Goal: Communication & Community: Answer question/provide support

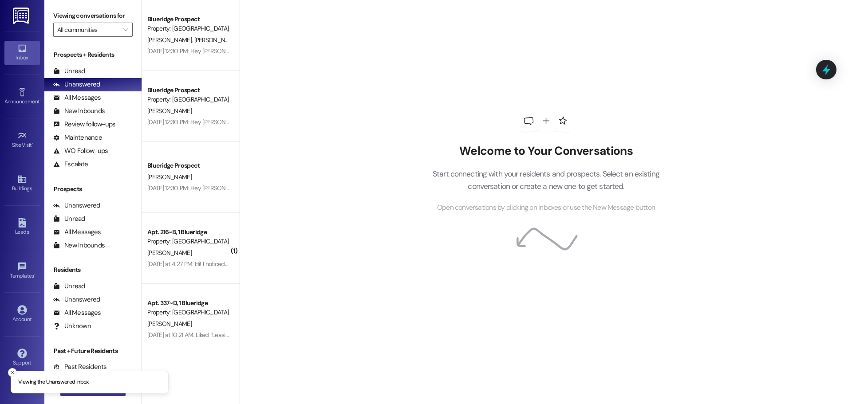
click at [76, 394] on button " New Message" at bounding box center [93, 389] width 66 height 14
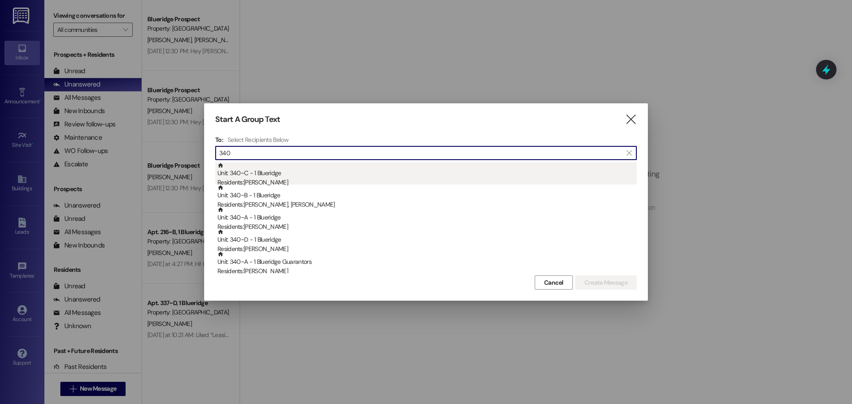
type input "340"
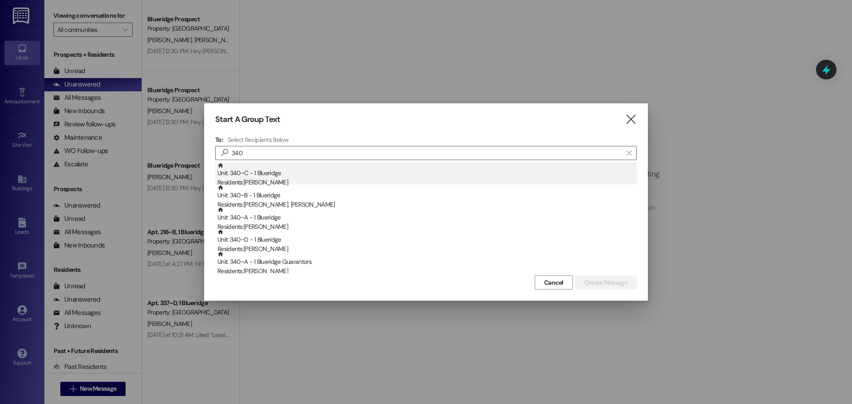
click at [265, 181] on div "Residents: Talmage Bird" at bounding box center [426, 182] width 419 height 9
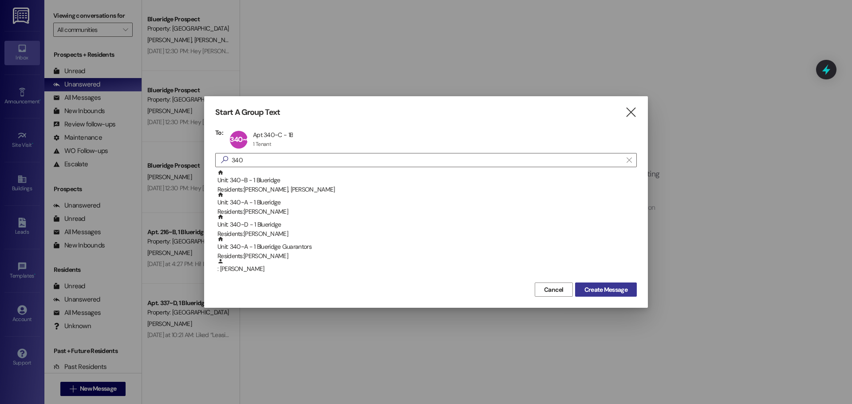
click at [608, 286] on span "Create Message" at bounding box center [606, 289] width 43 height 9
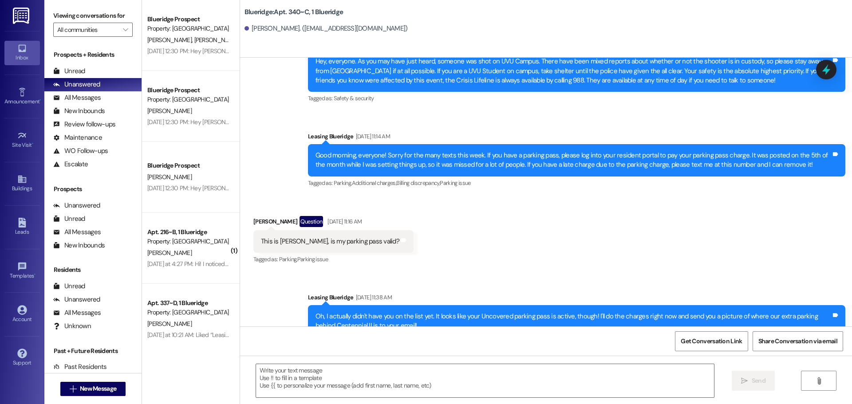
scroll to position [862, 0]
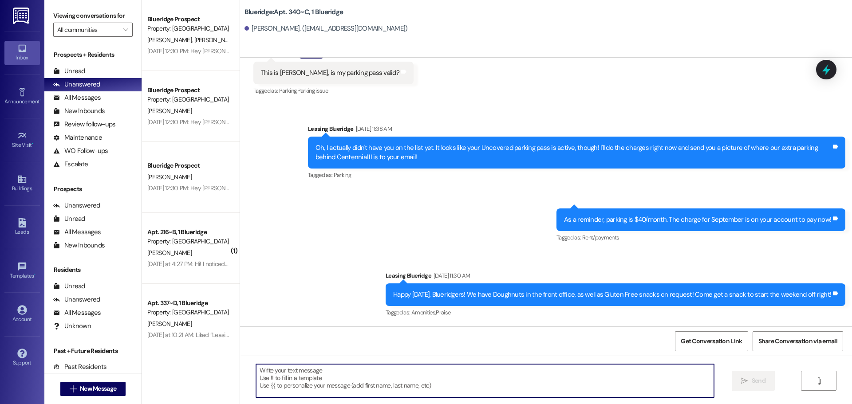
click at [521, 371] on textarea at bounding box center [485, 380] width 458 height 33
paste textarea "[URL][DOMAIN_NAME]"
type textarea "[URL][DOMAIN_NAME]"
click at [760, 381] on span "Send" at bounding box center [759, 380] width 14 height 9
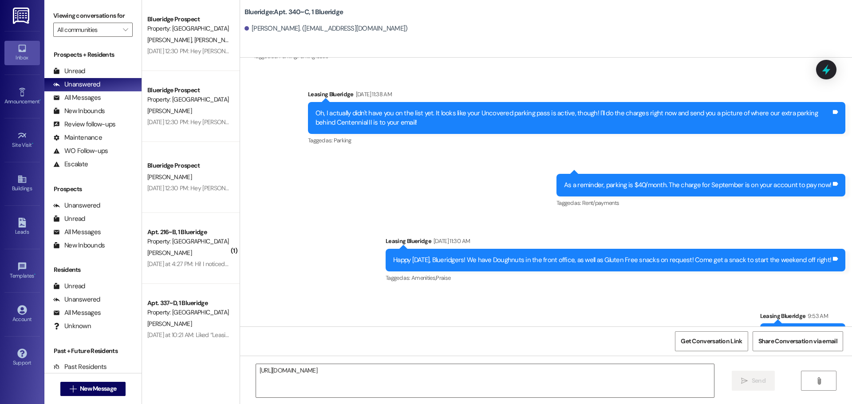
scroll to position [924, 0]
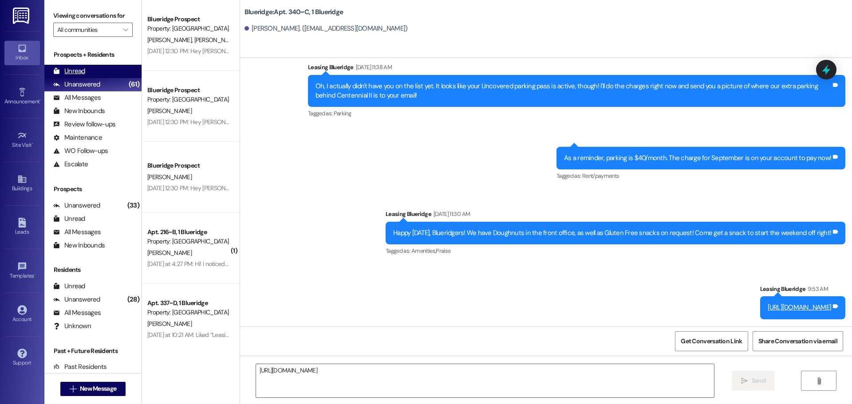
click at [84, 73] on div "Unread" at bounding box center [69, 71] width 32 height 9
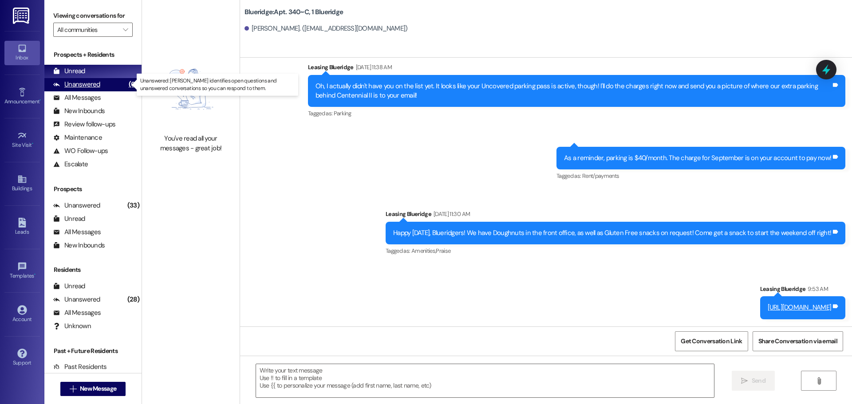
click at [76, 85] on div "Unanswered" at bounding box center [76, 84] width 47 height 9
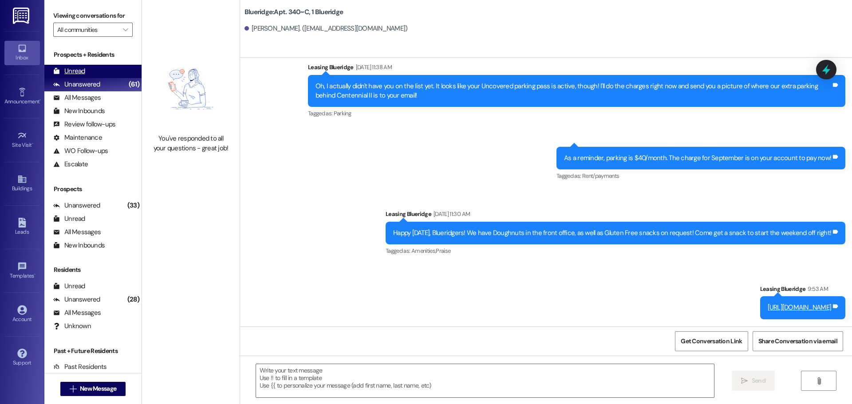
click at [86, 75] on div "Unread (0)" at bounding box center [92, 71] width 97 height 13
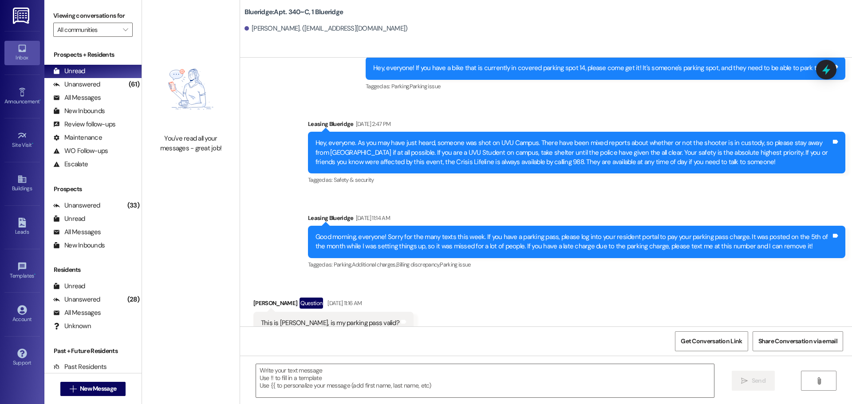
scroll to position [640, 0]
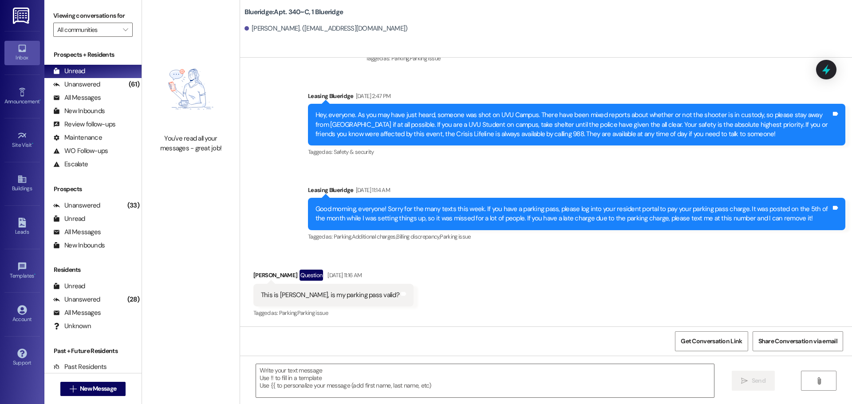
click at [421, 259] on div "Received via SMS Talmage Bird Question Sep 11, 2025 at 11:16 AM This is Talmage…" at bounding box center [546, 288] width 612 height 77
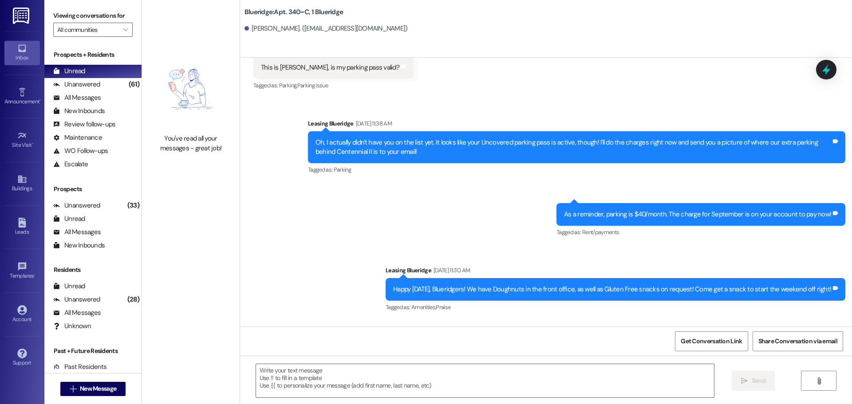
scroll to position [924, 0]
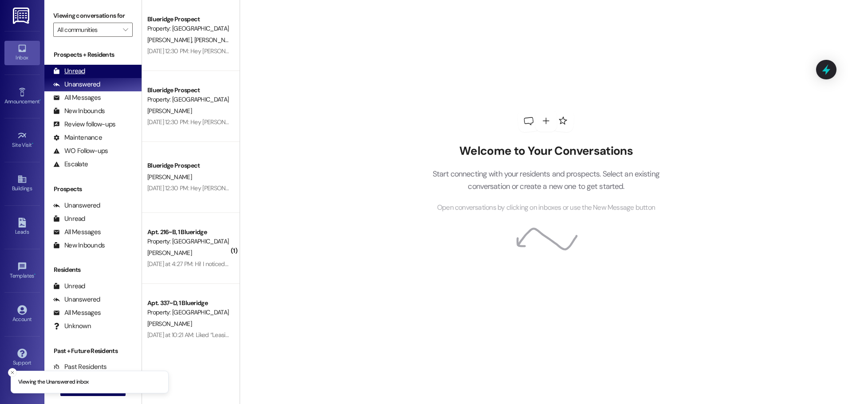
click at [84, 67] on div "Unread" at bounding box center [69, 71] width 32 height 9
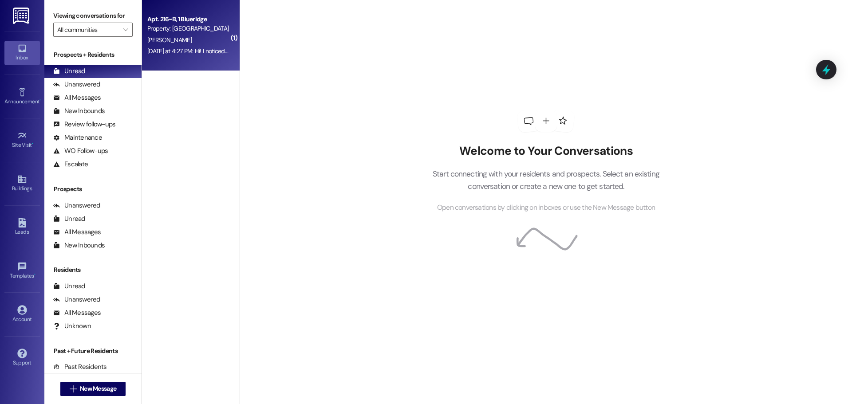
click at [214, 42] on div "[PERSON_NAME]" at bounding box center [188, 40] width 84 height 11
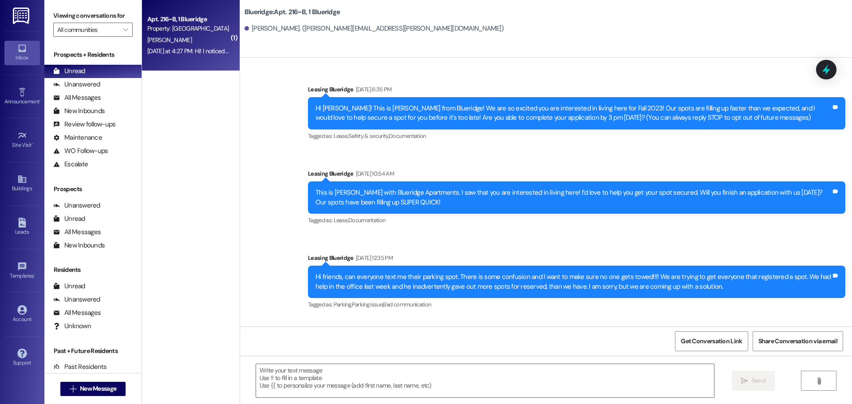
scroll to position [40407, 0]
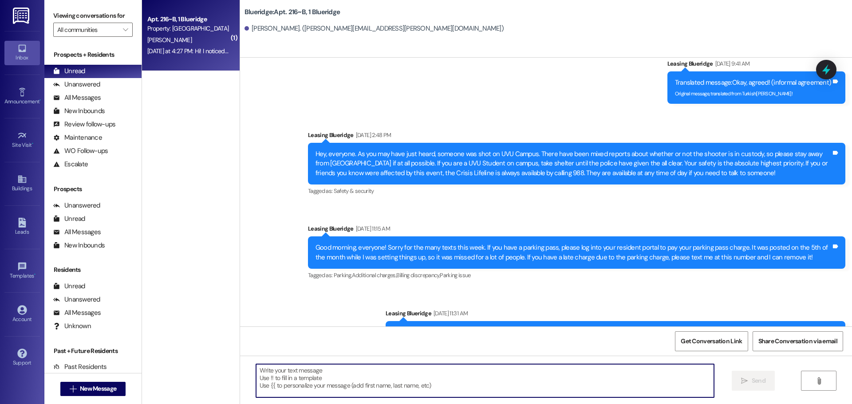
click at [513, 388] on textarea at bounding box center [485, 380] width 458 height 33
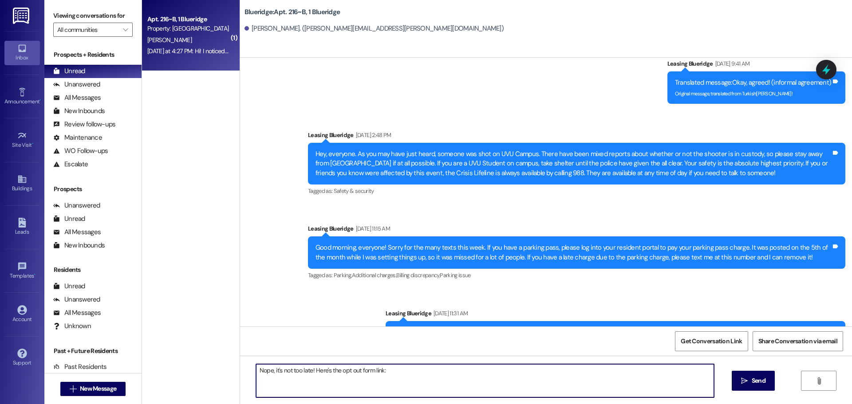
paste textarea "[URL][DOMAIN_NAME]"
type textarea "Nope, it's not too late! Here's the opt out form link: [URL][DOMAIN_NAME]"
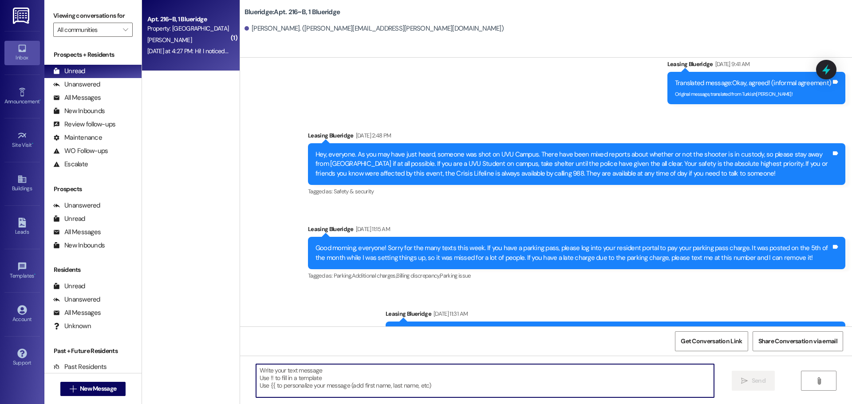
scroll to position [40469, 0]
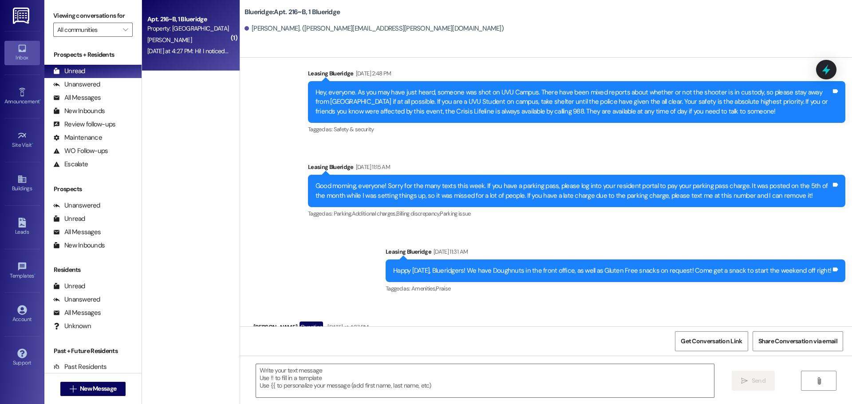
click at [505, 379] on div "Sent via SMS Leasing Blueridge 9:55 AM Nope, it's not too late! Here's the opt …" at bounding box center [546, 410] width 612 height 62
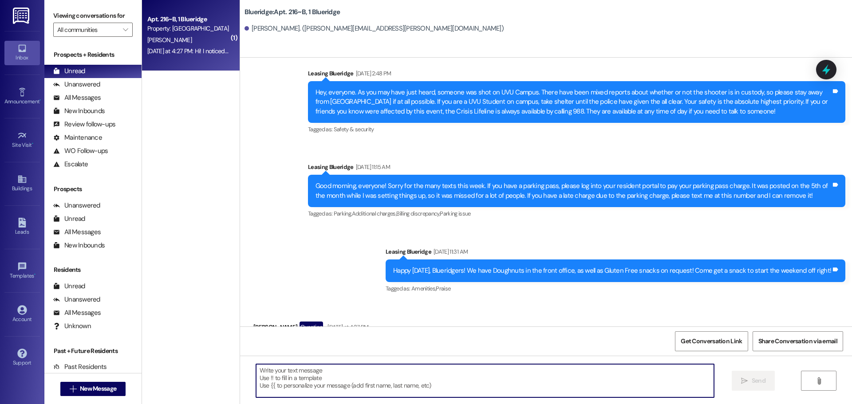
click at [517, 383] on textarea at bounding box center [485, 380] width 458 height 33
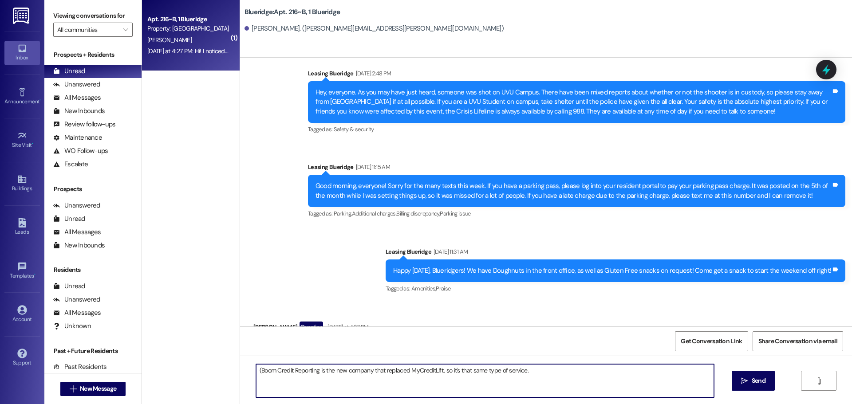
type textarea "(Boom Credit Reporting is the new company that replaced MyCreditLift, so it's t…"
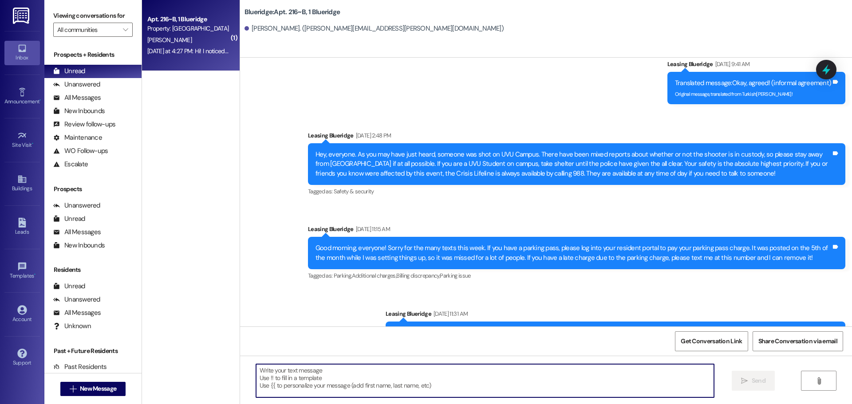
scroll to position [40531, 0]
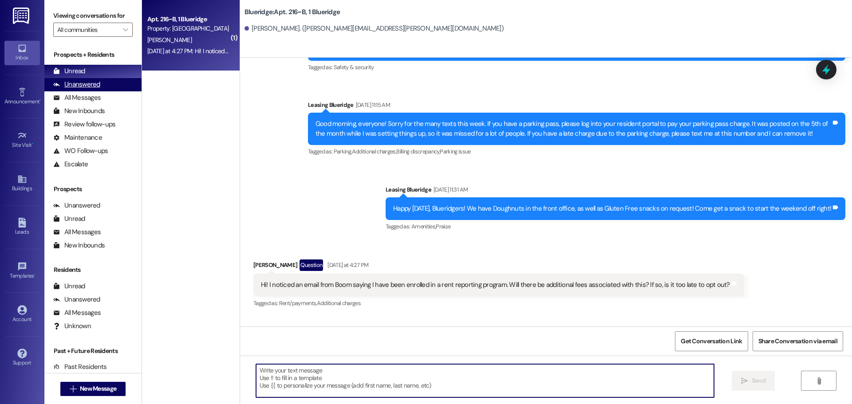
click at [99, 85] on div "Unanswered (0)" at bounding box center [92, 84] width 97 height 13
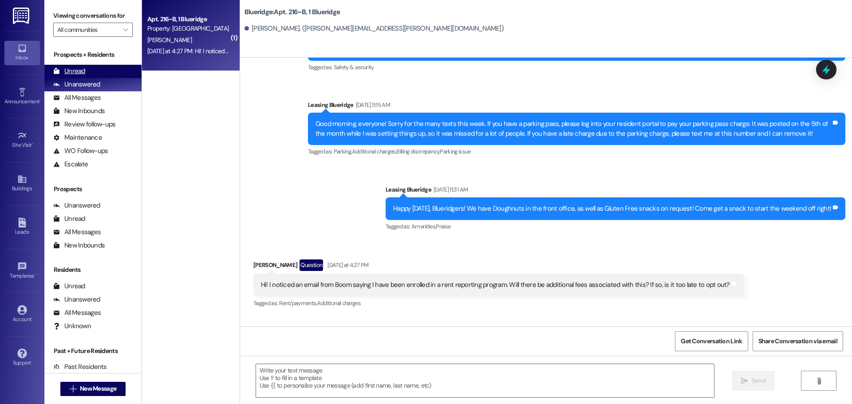
click at [103, 72] on div "Unread (0)" at bounding box center [92, 71] width 97 height 13
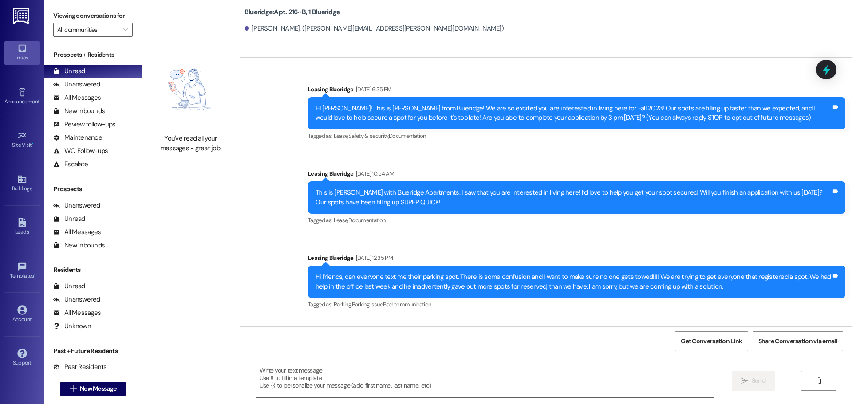
scroll to position [40406, 0]
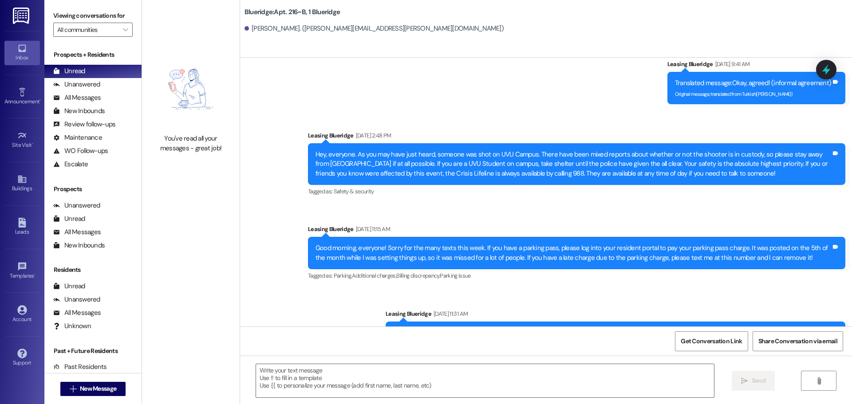
click at [483, 344] on div "Tagged as: Amenities , Click to highlight conversations about Amenities Praise …" at bounding box center [616, 350] width 460 height 13
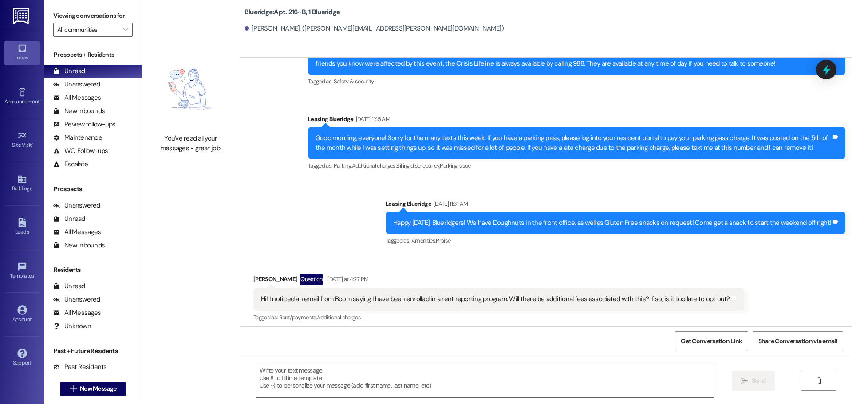
scroll to position [40518, 0]
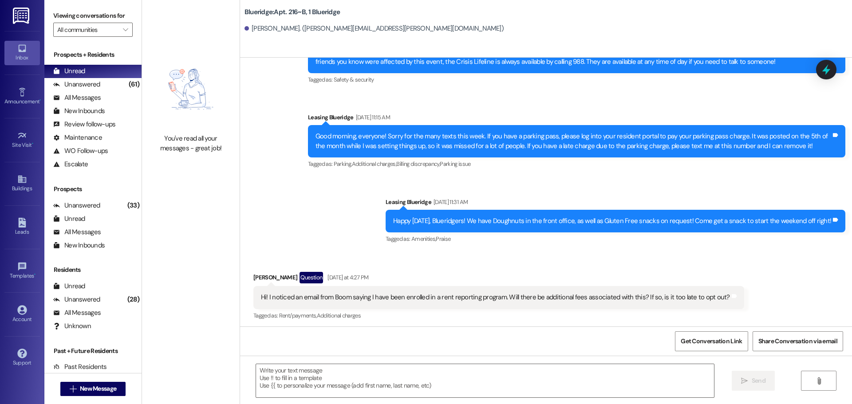
click at [280, 329] on div "Sent via SMS Leasing Blueridge 9:55 AM Nope, it's not too late! Here's the opt …" at bounding box center [546, 384] width 612 height 111
click at [722, 272] on div "[PERSON_NAME] Question [DATE] at 4:27 PM" at bounding box center [498, 279] width 491 height 14
click at [620, 252] on div "Received via SMS [PERSON_NAME] Question [DATE] at 4:27 PM Hi! I noticed an emai…" at bounding box center [546, 290] width 612 height 77
click at [602, 293] on div "Hi! I noticed an email from Boom saying I have been enrolled in a rent reportin…" at bounding box center [495, 297] width 469 height 9
click at [622, 265] on div "Received via SMS [PERSON_NAME] Question [DATE] at 4:27 PM Hi! I noticed an emai…" at bounding box center [499, 296] width 504 height 63
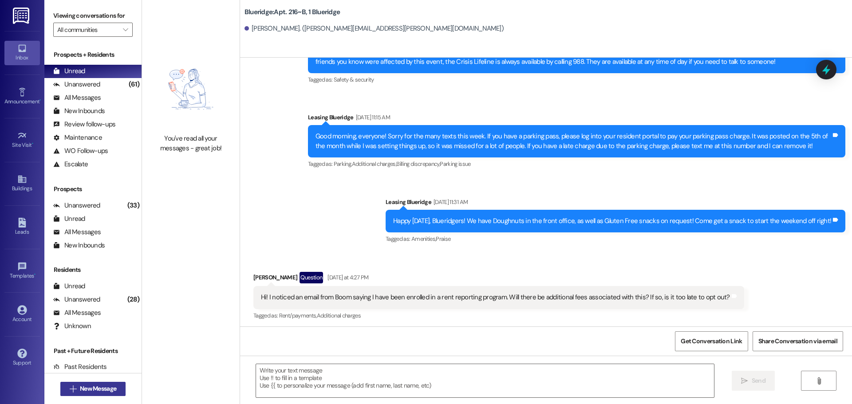
click at [92, 385] on span "New Message" at bounding box center [98, 388] width 36 height 9
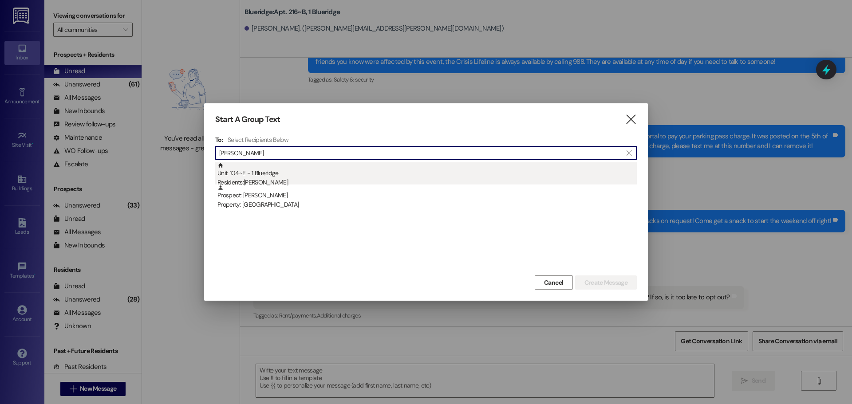
type input "[PERSON_NAME]"
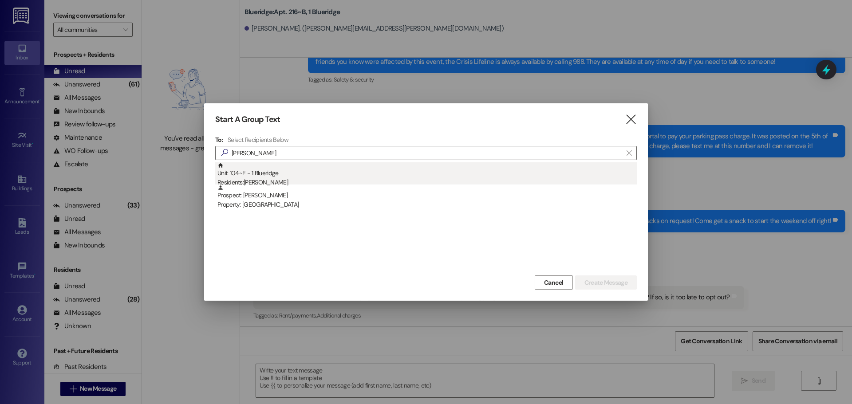
click at [247, 182] on div "Residents: [PERSON_NAME]" at bounding box center [426, 182] width 419 height 9
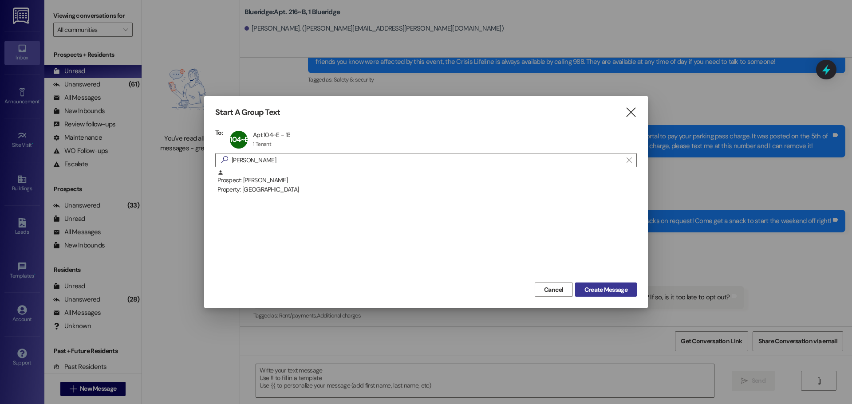
click at [616, 286] on span "Create Message" at bounding box center [606, 289] width 43 height 9
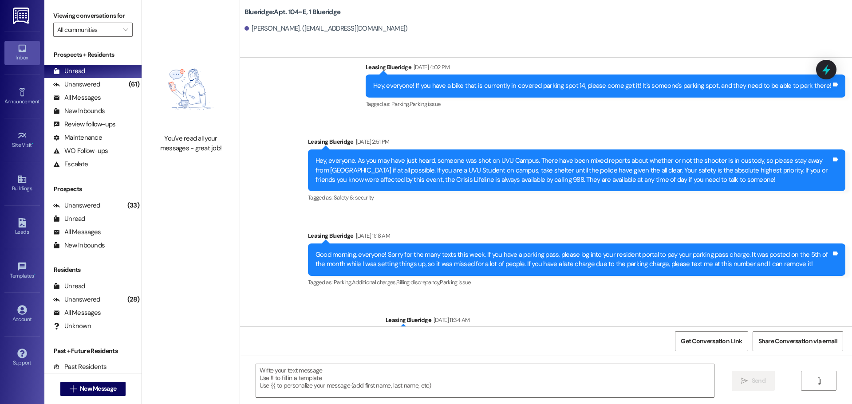
scroll to position [1088, 0]
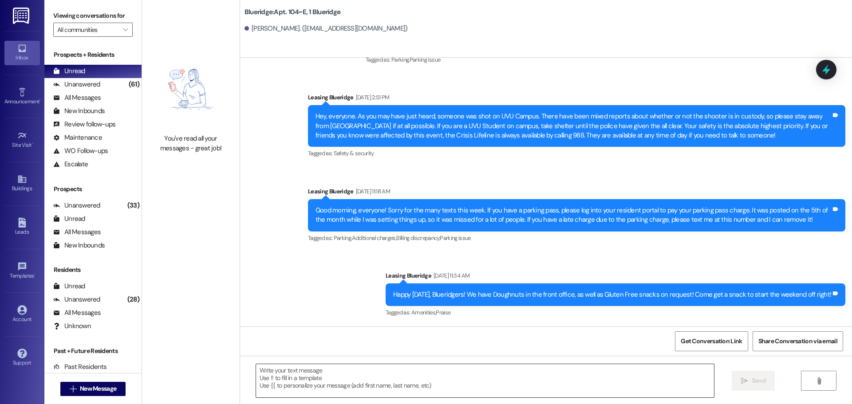
click at [494, 388] on textarea at bounding box center [485, 380] width 458 height 33
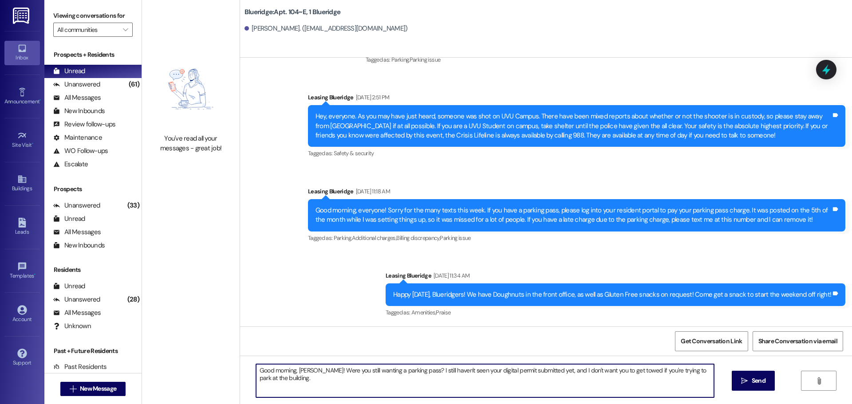
drag, startPoint x: 351, startPoint y: 384, endPoint x: 190, endPoint y: 368, distance: 161.0
click at [190, 368] on div "You've read all your messages - great job! Blueridge: Apt. 104~E, 1 Blueridge […" at bounding box center [497, 202] width 710 height 404
type textarea "Good morning, [PERSON_NAME]! Were you still wanting a parking pass? I still hav…"
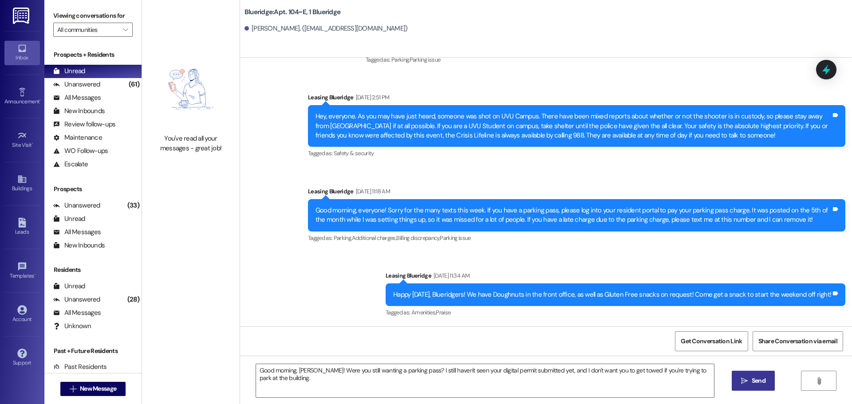
click at [745, 384] on icon "" at bounding box center [744, 381] width 7 height 7
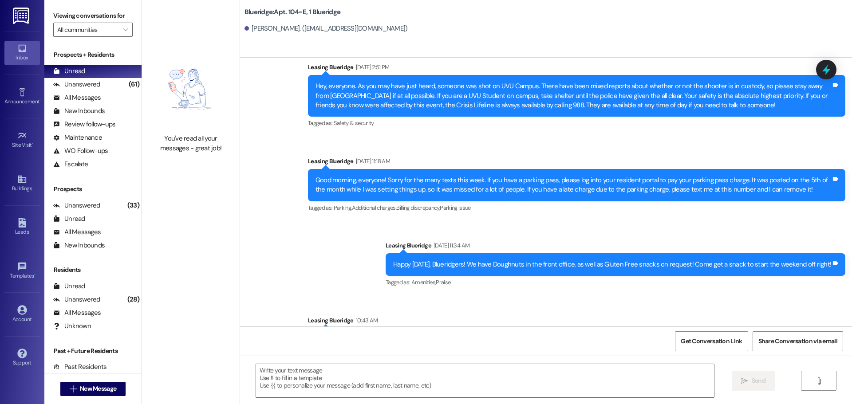
scroll to position [1150, 0]
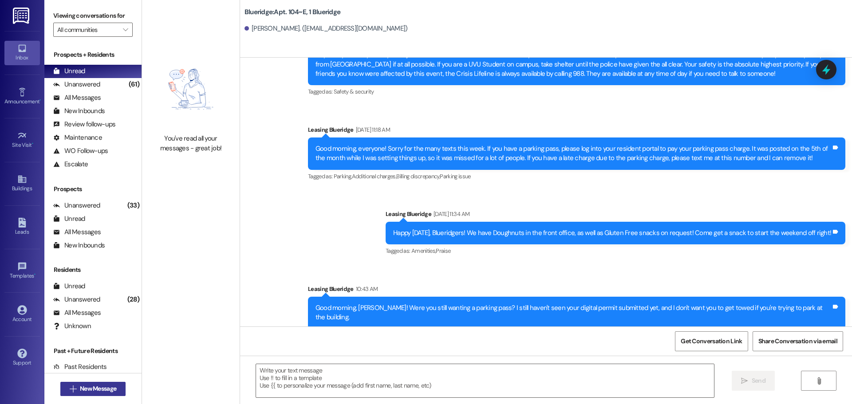
click at [101, 389] on span "New Message" at bounding box center [98, 388] width 36 height 9
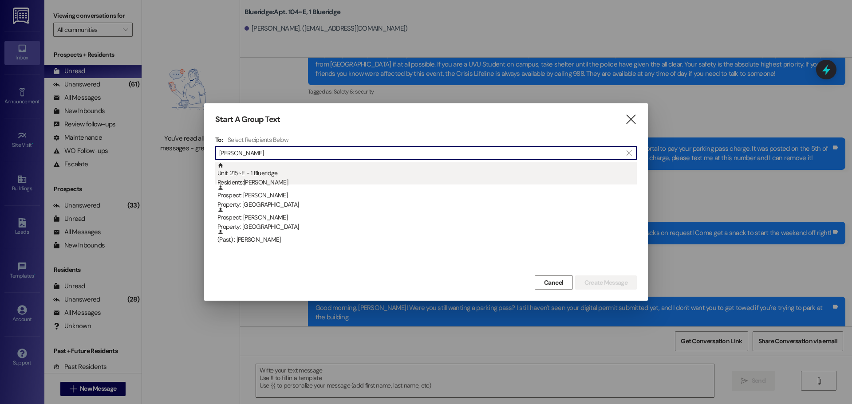
type input "[PERSON_NAME]"
click at [253, 177] on div "Unit: 215~E - 1 Blueridge Residents: [PERSON_NAME]" at bounding box center [426, 174] width 419 height 25
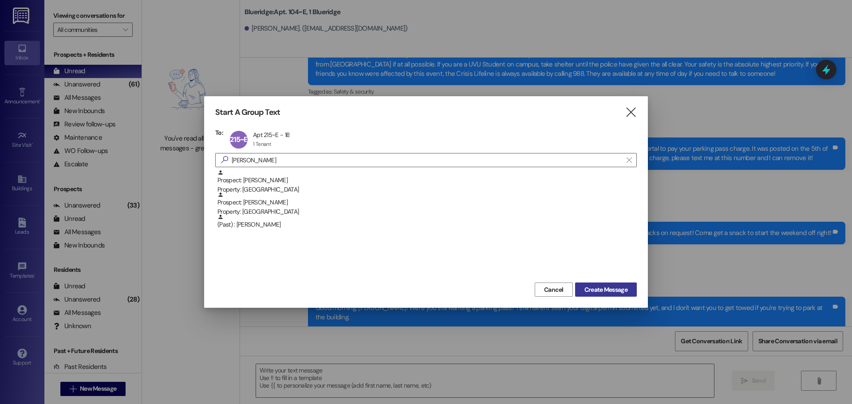
click at [603, 284] on button "Create Message" at bounding box center [606, 290] width 62 height 14
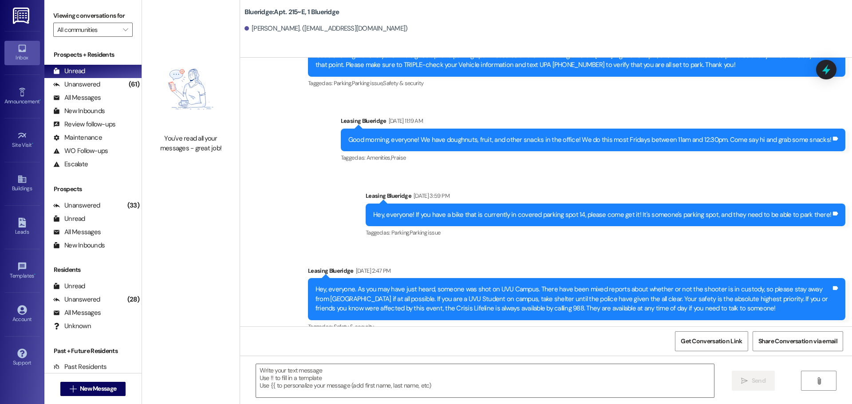
scroll to position [615, 0]
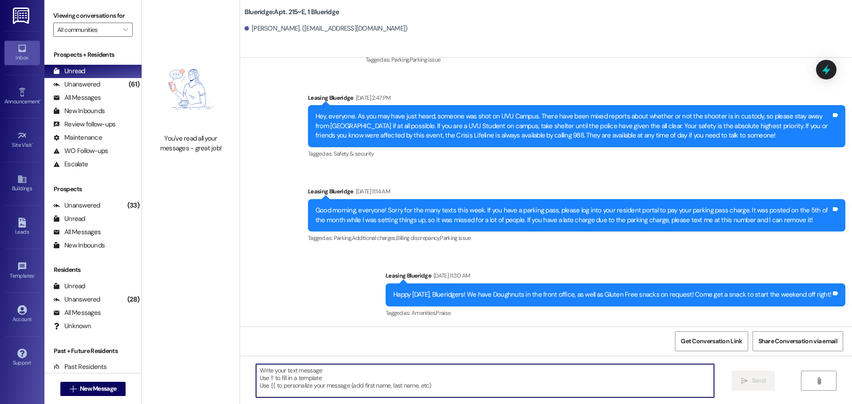
click at [512, 388] on textarea at bounding box center [485, 380] width 458 height 33
paste textarea "Good morning, [PERSON_NAME]! Were you still wanting a parking pass? I still hav…"
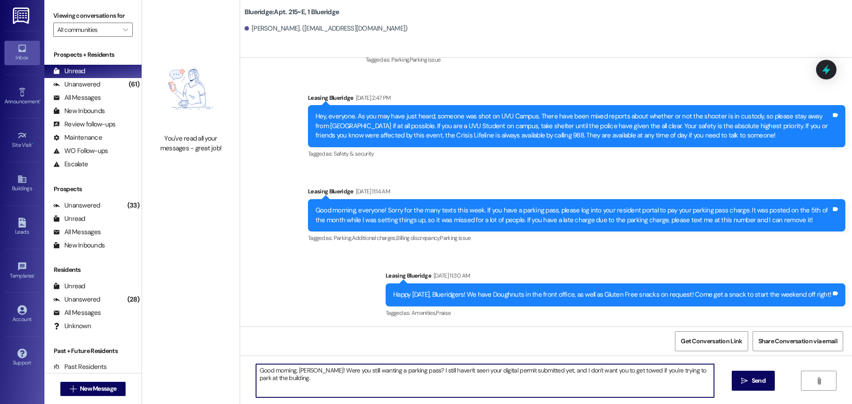
drag, startPoint x: 292, startPoint y: 370, endPoint x: 310, endPoint y: 372, distance: 17.8
click at [310, 372] on textarea "Good morning, [PERSON_NAME]! Were you still wanting a parking pass? I still hav…" at bounding box center [485, 380] width 458 height 33
type textarea "Good morning, [PERSON_NAME]! Were you still wanting a parking pass? I still hav…"
click at [746, 383] on icon "" at bounding box center [744, 381] width 7 height 7
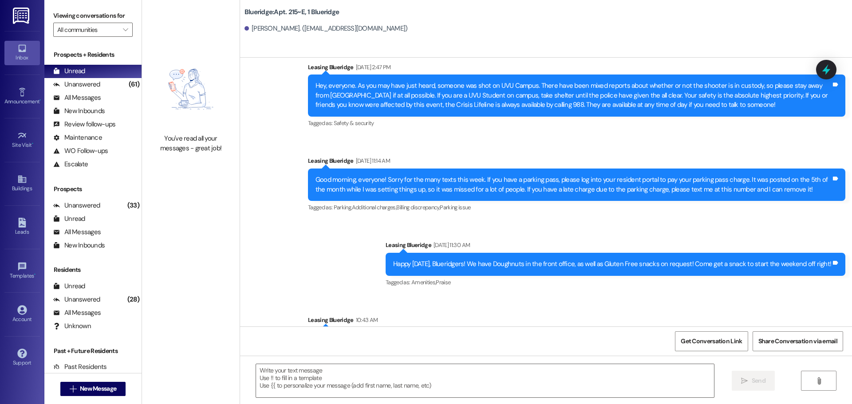
scroll to position [676, 0]
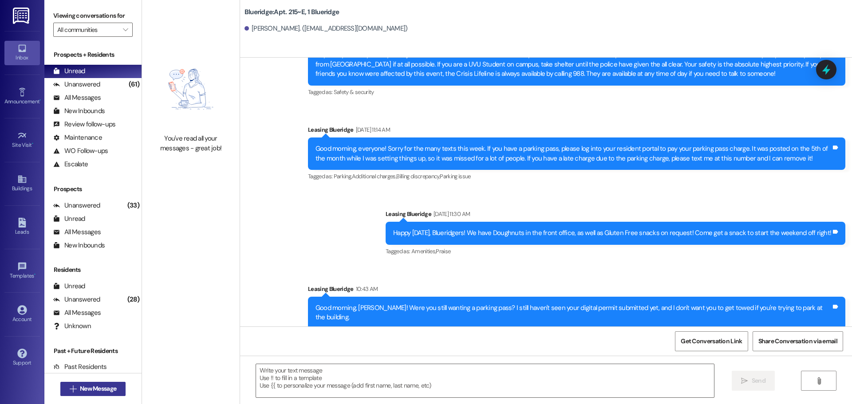
click at [103, 394] on button " New Message" at bounding box center [93, 389] width 66 height 14
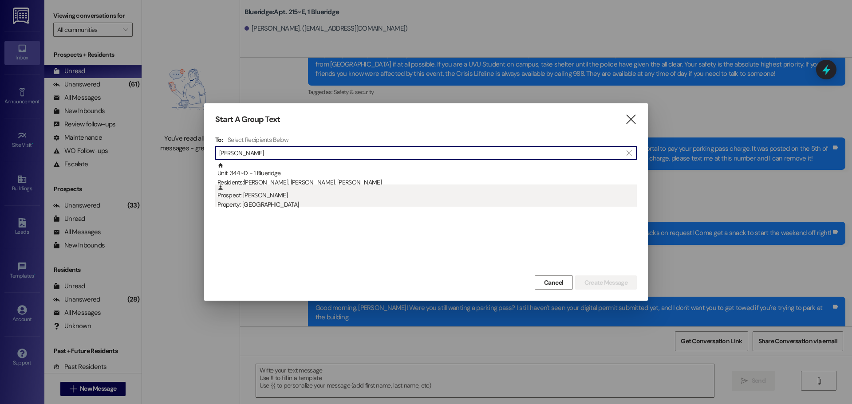
type input "[PERSON_NAME]"
click at [362, 198] on div "Prospect: [PERSON_NAME] Property: [GEOGRAPHIC_DATA]" at bounding box center [426, 197] width 419 height 25
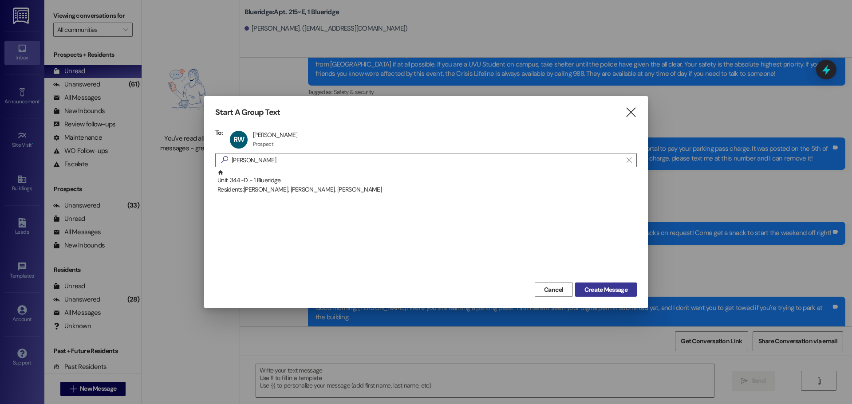
click at [623, 290] on span "Create Message" at bounding box center [606, 289] width 43 height 9
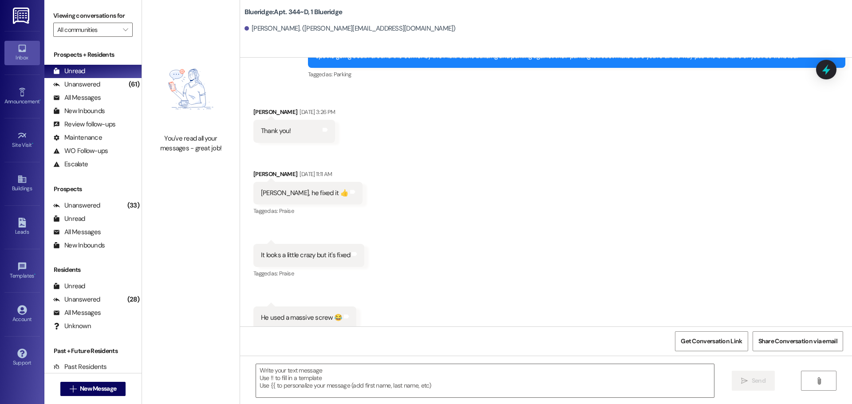
scroll to position [2926, 0]
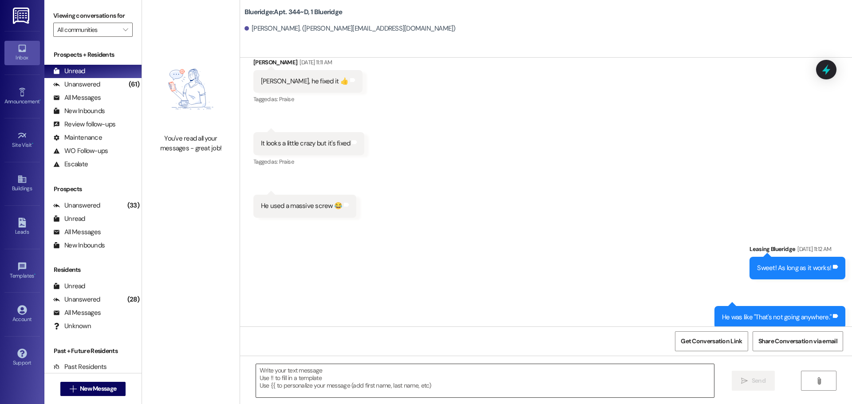
click at [417, 387] on textarea at bounding box center [485, 380] width 458 height 33
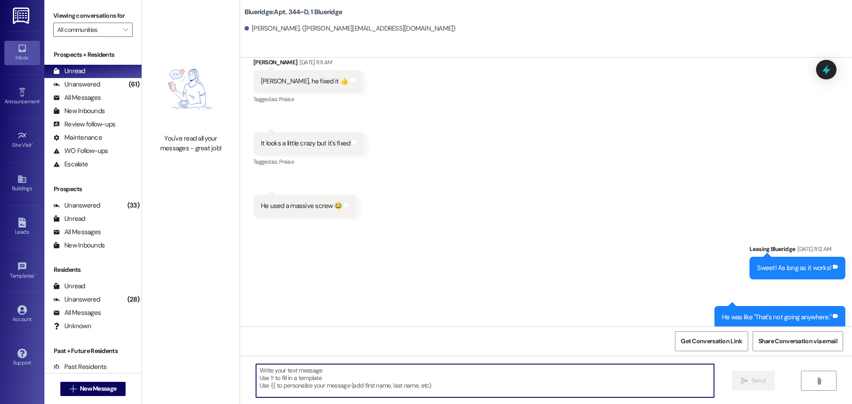
paste textarea "Good morning, [PERSON_NAME]! Were you still wanting a parking pass? I still hav…"
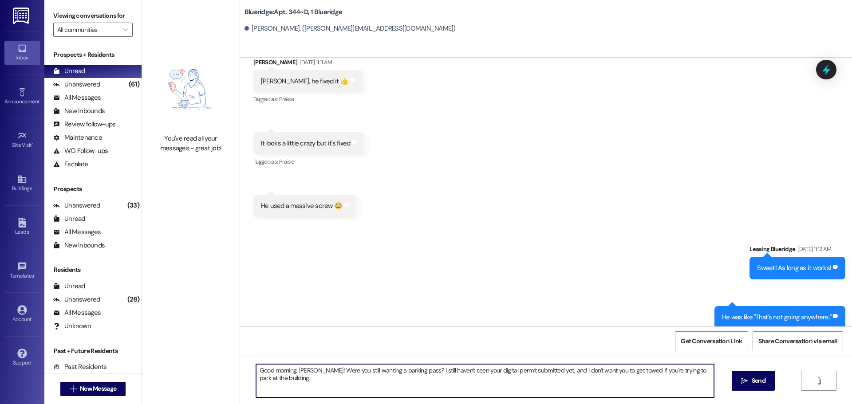
drag, startPoint x: 293, startPoint y: 370, endPoint x: 310, endPoint y: 370, distance: 17.3
click at [310, 370] on textarea "Good morning, [PERSON_NAME]! Were you still wanting a parking pass? I still hav…" at bounding box center [485, 380] width 458 height 33
type textarea "Good morning, [PERSON_NAME]! Were you still wanting a parking pass? I still hav…"
click at [752, 378] on span "Send" at bounding box center [759, 380] width 14 height 9
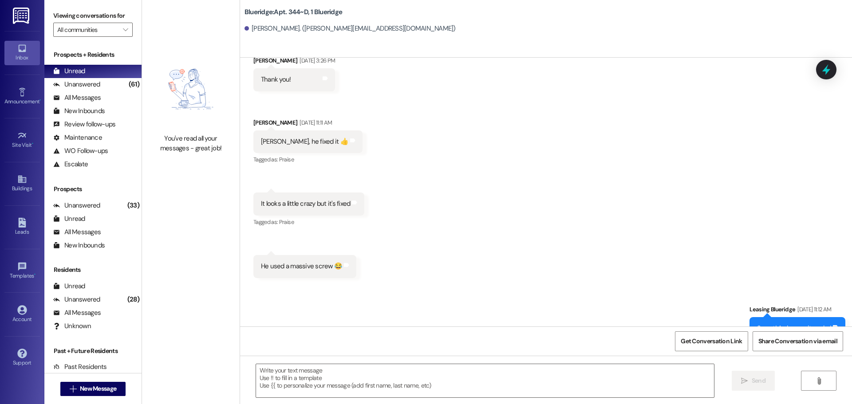
scroll to position [2987, 0]
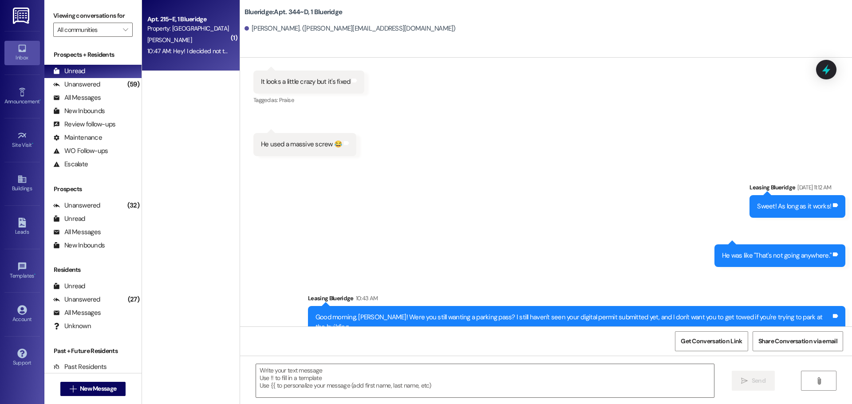
click at [171, 28] on div "Property: [GEOGRAPHIC_DATA]" at bounding box center [188, 28] width 82 height 9
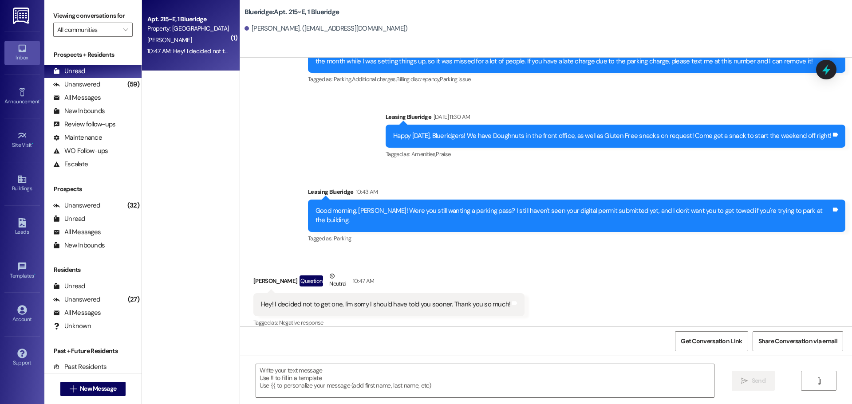
scroll to position [774, 0]
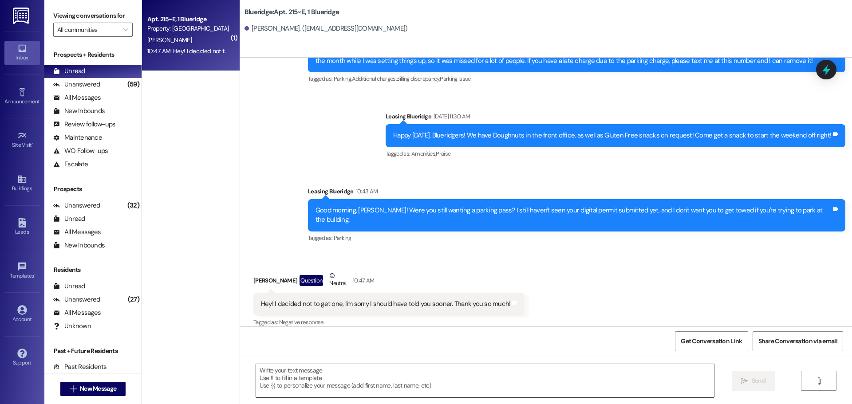
click at [492, 382] on textarea at bounding box center [485, 380] width 458 height 33
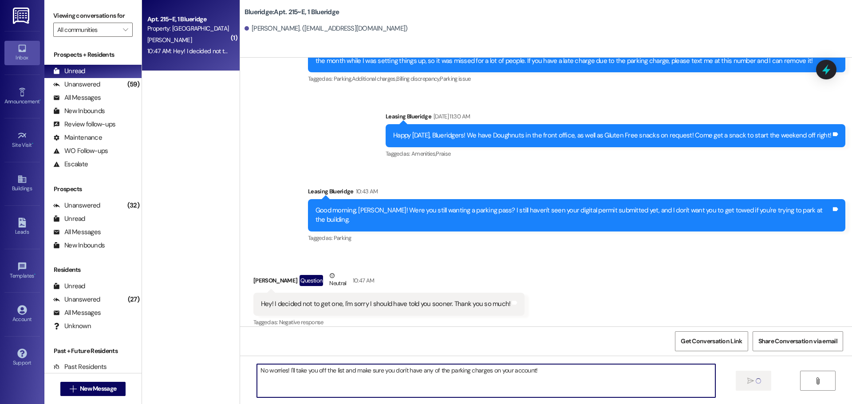
type textarea "No worries! I'll take you off the list and make sure you don't have any of the …"
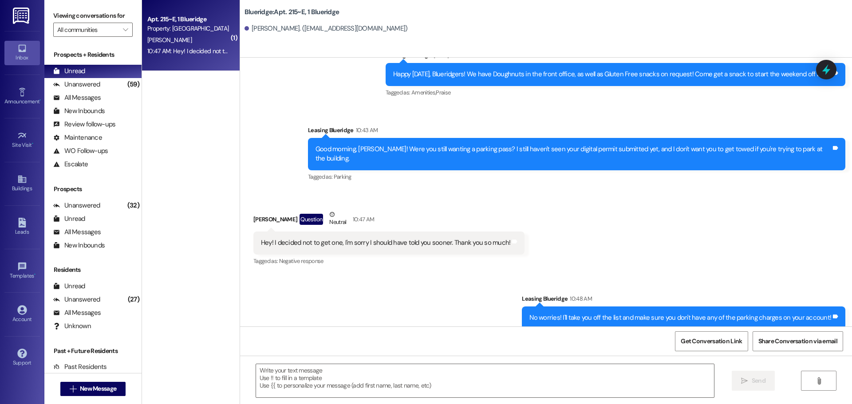
scroll to position [836, 0]
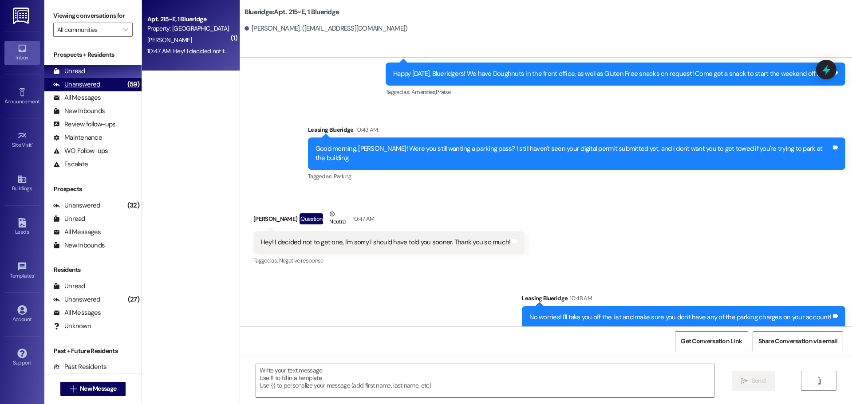
click at [99, 81] on div "Unanswered (59)" at bounding box center [92, 84] width 97 height 13
click at [99, 72] on div "Unread (0)" at bounding box center [92, 71] width 97 height 13
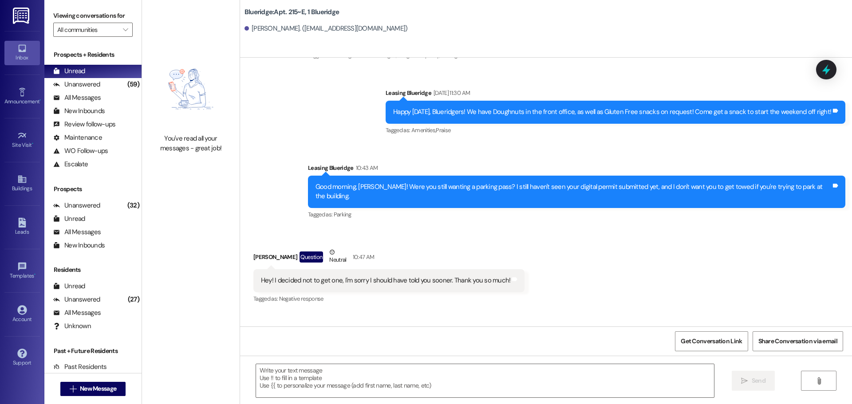
scroll to position [849, 0]
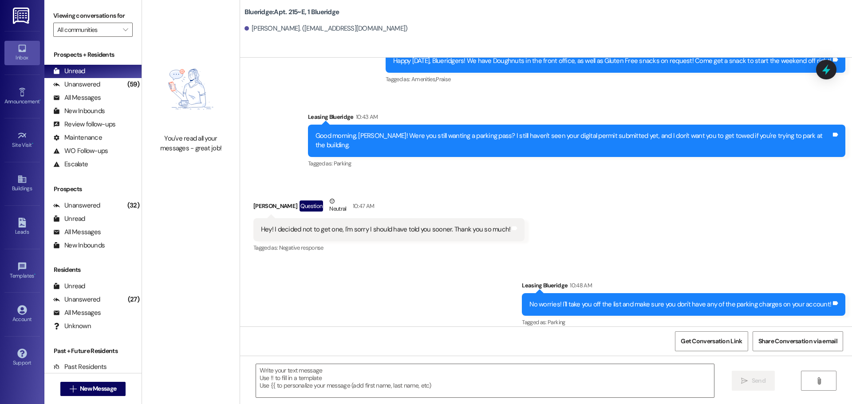
click at [789, 216] on div "Received via SMS [PERSON_NAME] Question Neutral 10:47 AM Hey! I decided not to …" at bounding box center [546, 219] width 612 height 84
click at [623, 214] on div "Received via SMS [PERSON_NAME] Question Neutral 10:47 AM Hey! I decided not to …" at bounding box center [546, 219] width 612 height 84
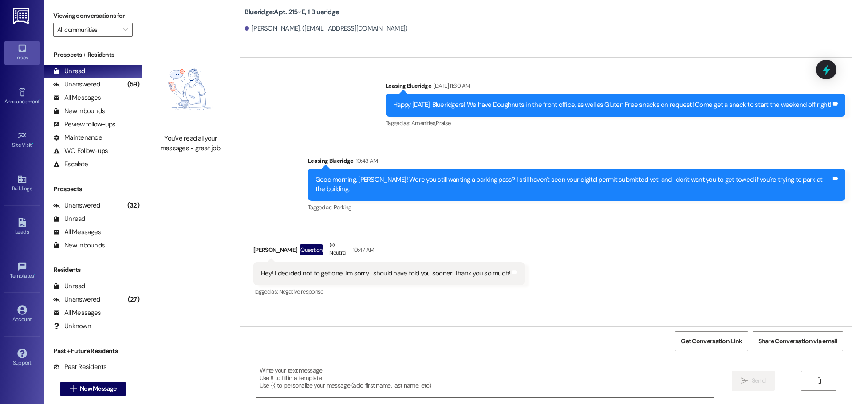
scroll to position [804, 0]
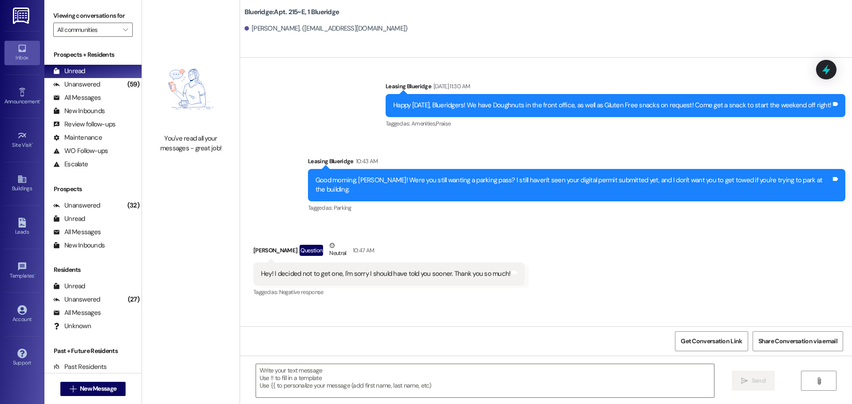
click at [424, 308] on div "Sent via SMS Leasing Blueridge 10:48 AM No worries! I'll take you off the list …" at bounding box center [546, 342] width 612 height 75
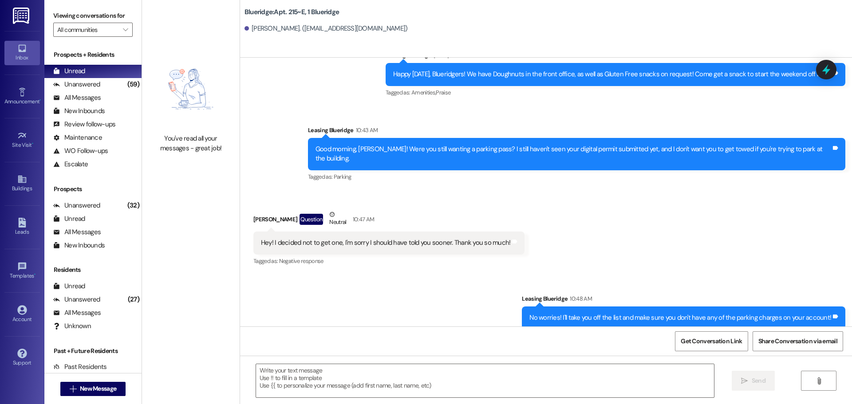
scroll to position [849, 0]
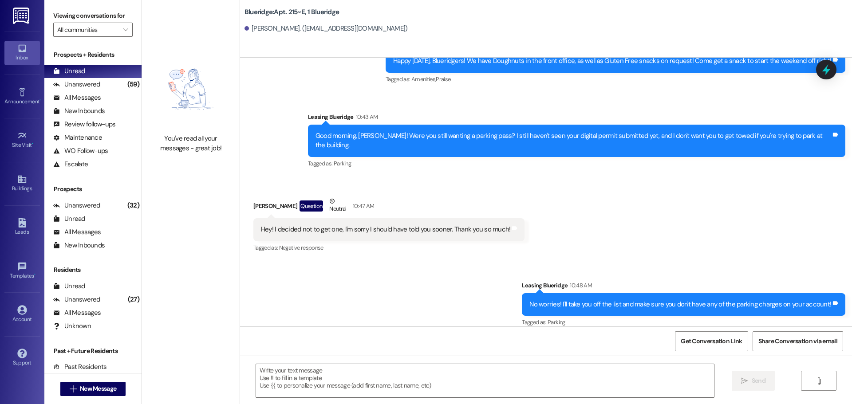
click at [463, 400] on div " Send " at bounding box center [546, 389] width 612 height 67
click at [108, 386] on span "New Message" at bounding box center [98, 388] width 36 height 9
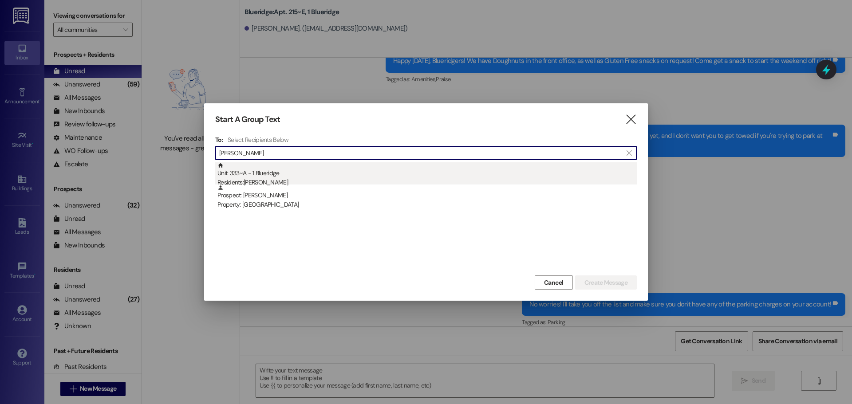
type input "[PERSON_NAME]"
click at [322, 176] on div "Unit: 333~A - 1 Blueridge Residents: [PERSON_NAME]" at bounding box center [426, 174] width 419 height 25
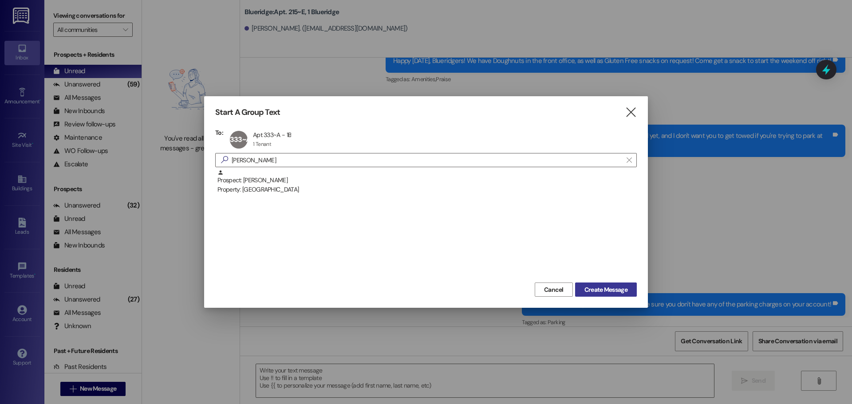
click at [629, 291] on button "Create Message" at bounding box center [606, 290] width 62 height 14
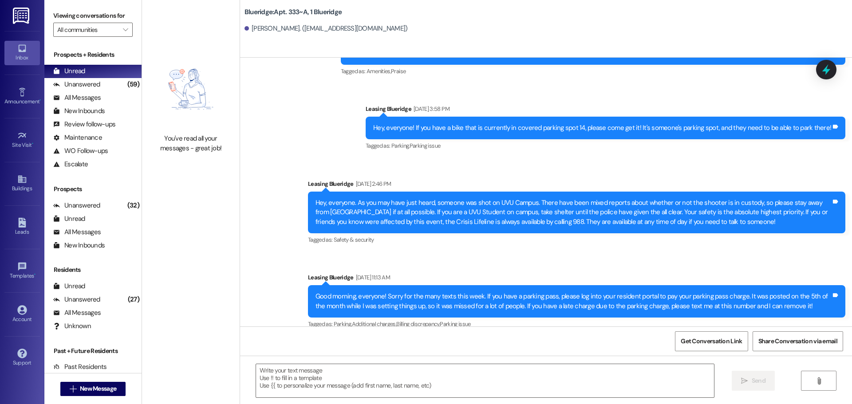
scroll to position [3397, 0]
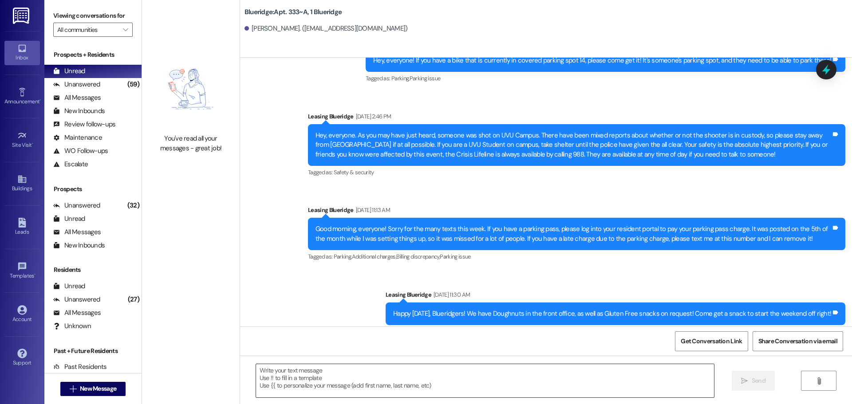
click at [497, 389] on textarea at bounding box center [485, 380] width 458 height 33
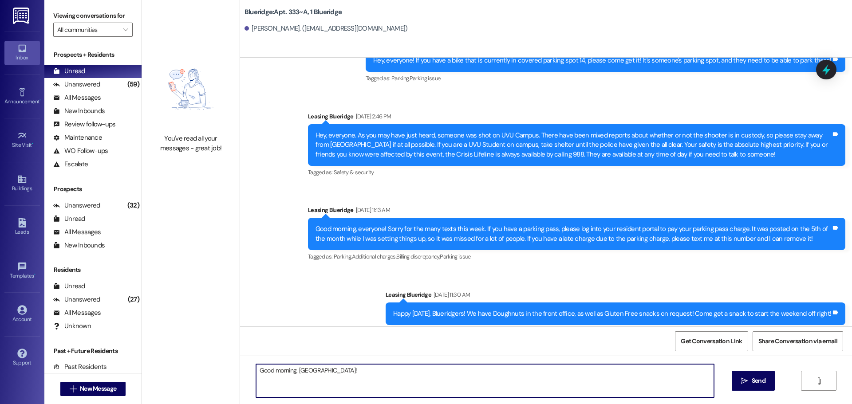
click at [385, 380] on textarea "Good morning, [GEOGRAPHIC_DATA]!" at bounding box center [485, 380] width 458 height 33
click at [387, 375] on textarea "Good morning, [GEOGRAPHIC_DATA]!" at bounding box center [485, 380] width 458 height 33
click at [369, 385] on textarea "Good morning, [GEOGRAPHIC_DATA]!" at bounding box center [485, 380] width 458 height 33
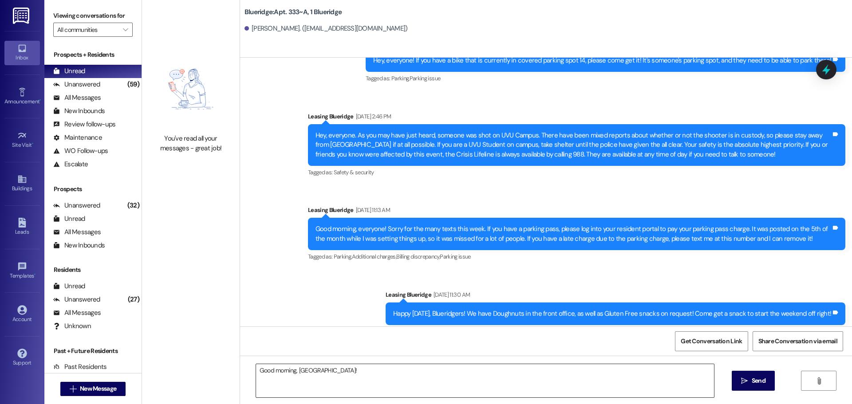
click at [581, 384] on textarea "Good morning, [GEOGRAPHIC_DATA]!" at bounding box center [485, 380] width 458 height 33
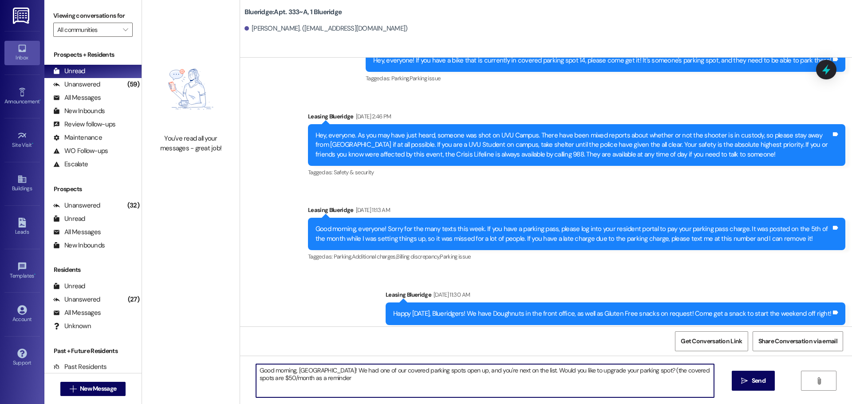
type textarea "Good morning, [GEOGRAPHIC_DATA]! We had one of our covered parking spots open u…"
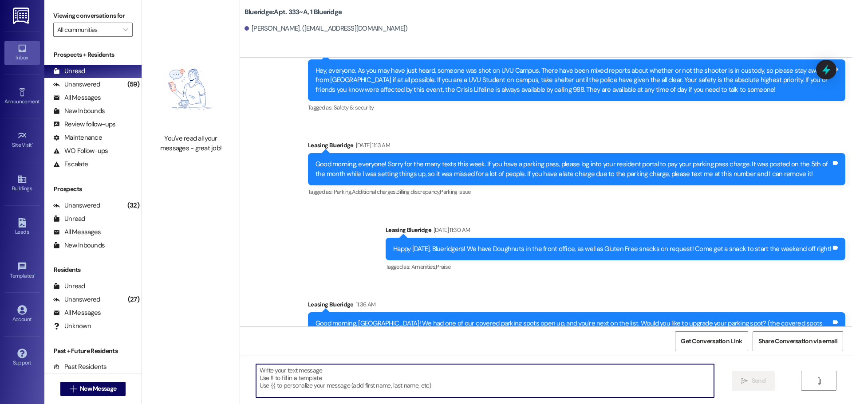
scroll to position [3468, 0]
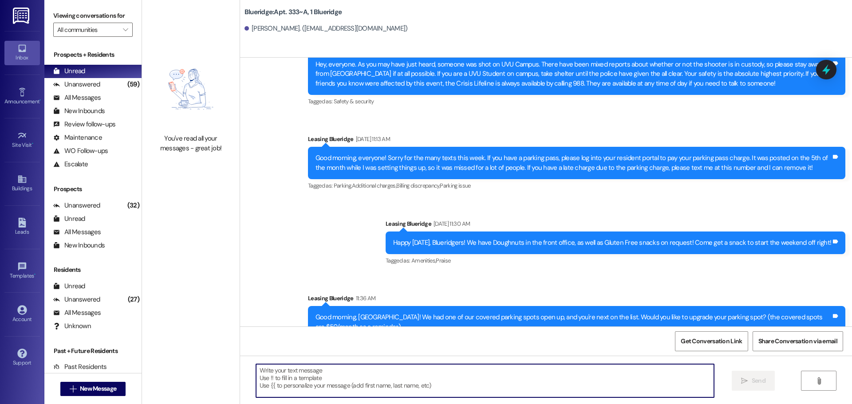
click at [556, 254] on div "Announcement, sent via SMS Leasing Blueridge [DATE] 11:30 AM Happy [DATE], Blue…" at bounding box center [615, 244] width 473 height 62
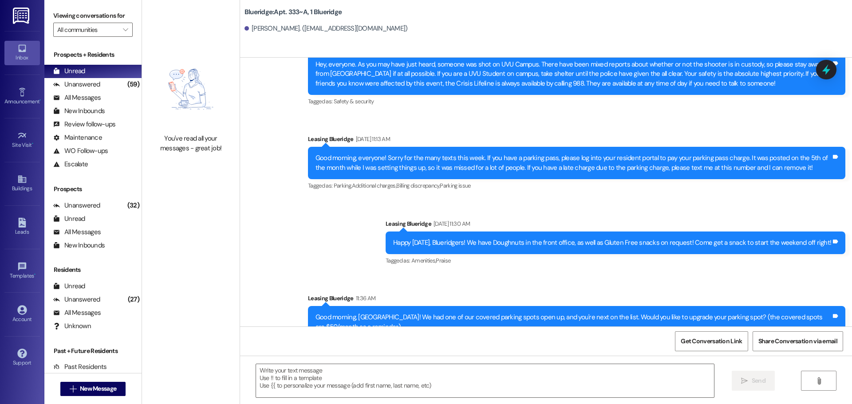
click at [629, 190] on div "Sent via SMS Leasing Blueridge [DATE] 10:24 AM Great! Then you should be good! …" at bounding box center [546, 31] width 612 height 627
click at [626, 255] on div "Sent via SMS Leasing Blueridge [DATE] 10:24 AM Great! Then you should be good! …" at bounding box center [546, 31] width 612 height 627
click at [488, 95] on div "Tagged as: Safety & security Click to highlight conversations about Safety & se…" at bounding box center [576, 101] width 537 height 13
click at [556, 183] on div "Sent via SMS Leasing Blueridge [DATE] 10:24 AM Great! Then you should be good! …" at bounding box center [546, 31] width 612 height 627
click at [545, 268] on div "Sent via SMS Leasing Blueridge [DATE] 10:24 AM Great! Then you should be good! …" at bounding box center [546, 31] width 612 height 627
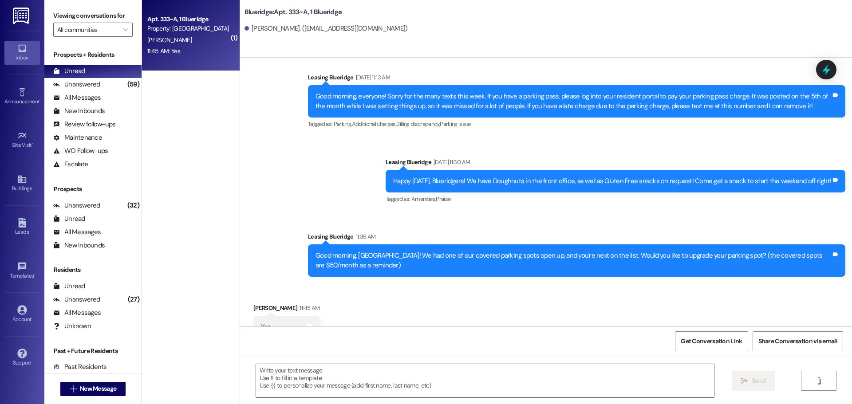
scroll to position [3530, 0]
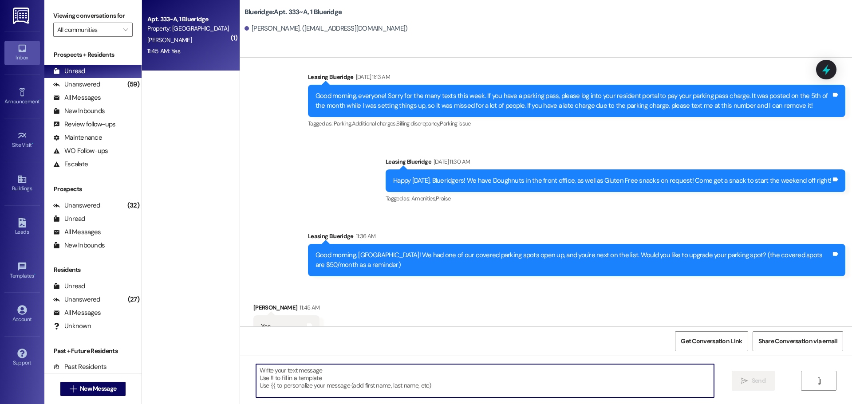
click at [456, 396] on textarea at bounding box center [485, 380] width 458 height 33
click at [498, 388] on textarea at bounding box center [485, 380] width 458 height 33
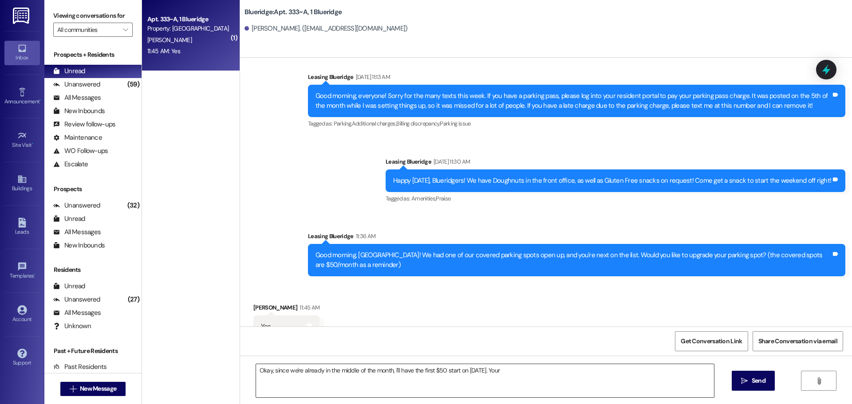
click at [647, 374] on textarea "Okay, since we're already in the middle of the month, I'll have the first $50 s…" at bounding box center [485, 380] width 458 height 33
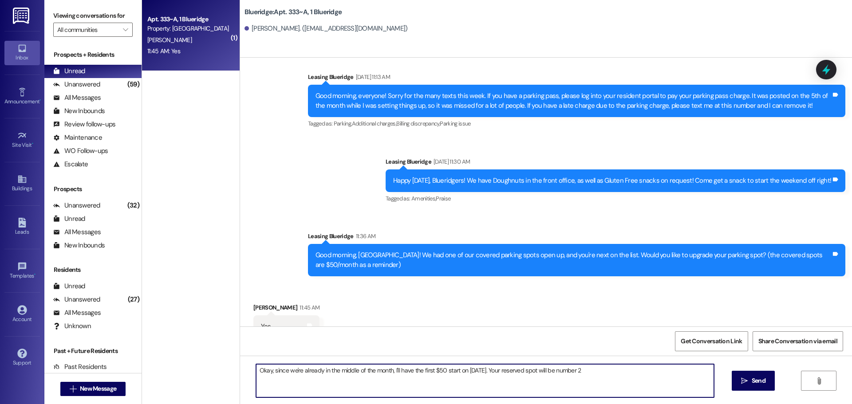
type textarea "Okay, since we're already in the middle of the month, I'll have the first $50 s…"
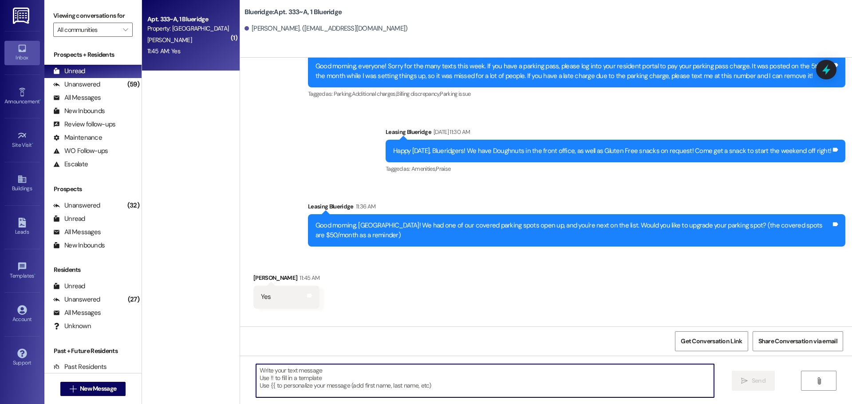
scroll to position [3591, 0]
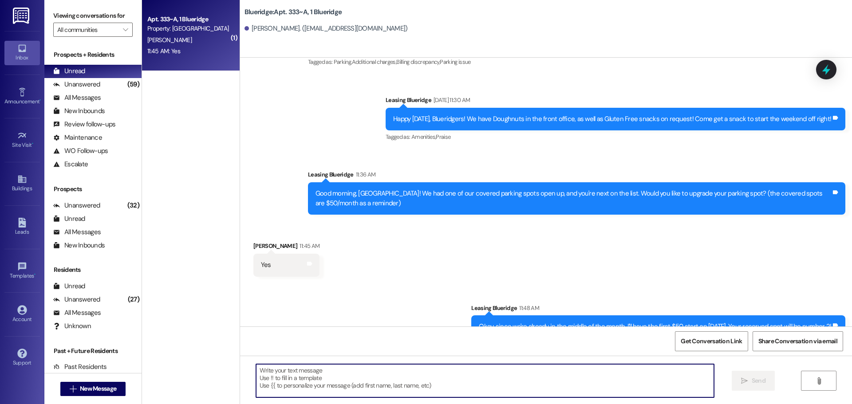
click at [583, 382] on textarea at bounding box center [485, 380] width 458 height 33
type textarea "I"
click at [540, 255] on div "Received via SMS [PERSON_NAME] 11:45 AM Yes Tags and notes" at bounding box center [546, 252] width 612 height 62
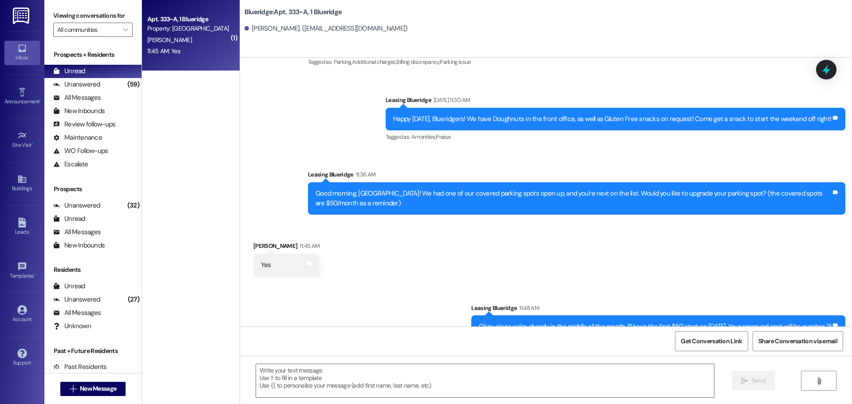
click at [766, 236] on div "Received via SMS [PERSON_NAME] 11:45 AM Yes Tags and notes" at bounding box center [546, 252] width 612 height 62
click at [539, 371] on textarea at bounding box center [485, 380] width 458 height 33
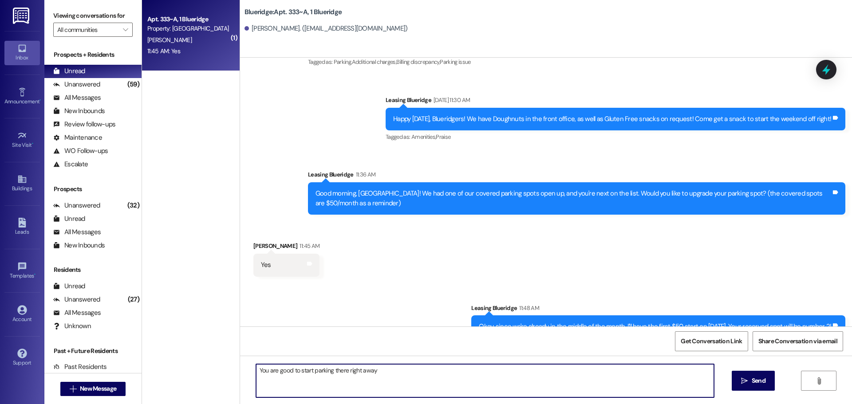
type textarea "You are good to start parking there right away!"
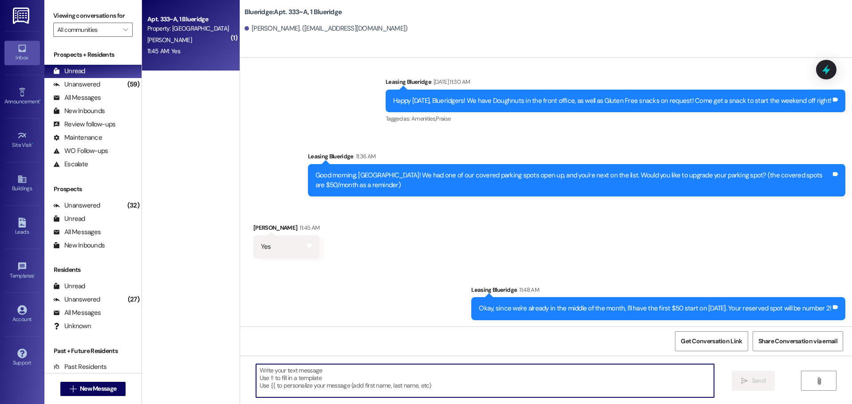
scroll to position [3653, 0]
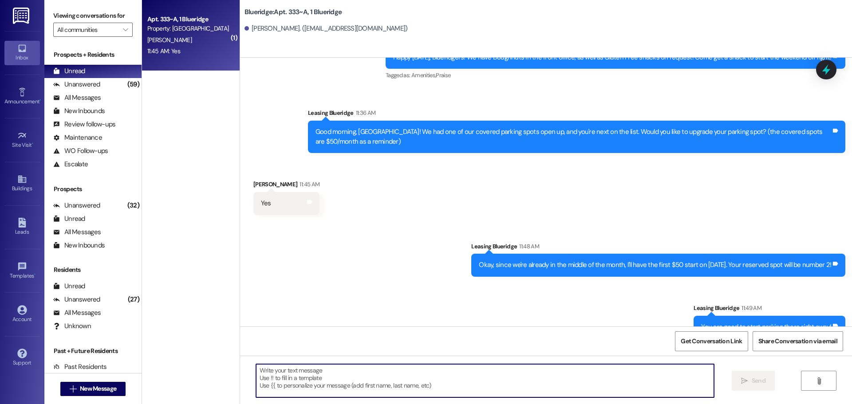
click at [550, 258] on div "Sent via SMS Leasing Blueridge 11:48 AM Okay, since we're already in the middle…" at bounding box center [658, 259] width 387 height 48
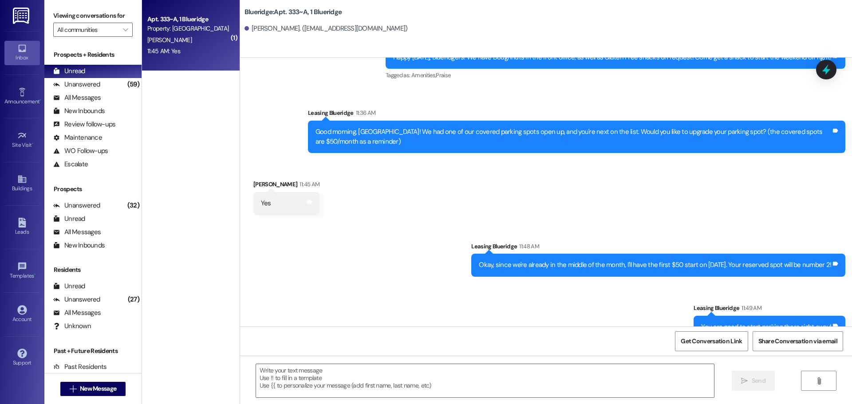
click at [683, 235] on div "Sent via SMS Leasing Blueridge 11:48 AM Okay, since we're already in the middle…" at bounding box center [658, 259] width 387 height 48
click at [716, 160] on div "Received via SMS [PERSON_NAME] 11:45 AM Yes Tags and notes" at bounding box center [546, 191] width 612 height 62
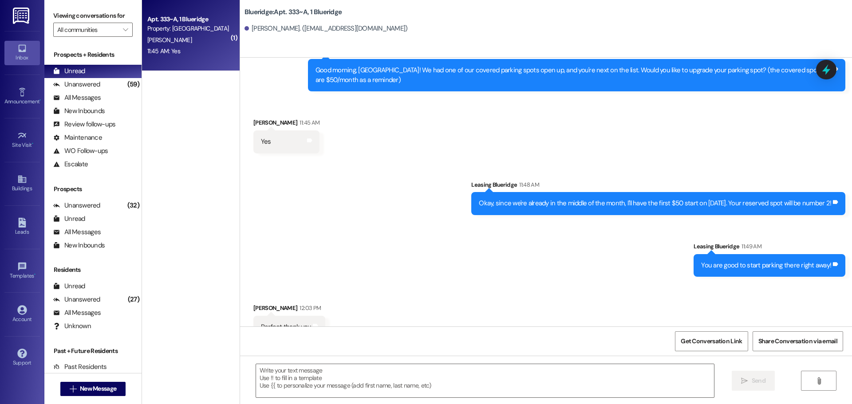
click at [794, 214] on div "Sent via SMS Leasing Blueridge 11:48 AM Okay, since we're already in the middle…" at bounding box center [546, 222] width 612 height 124
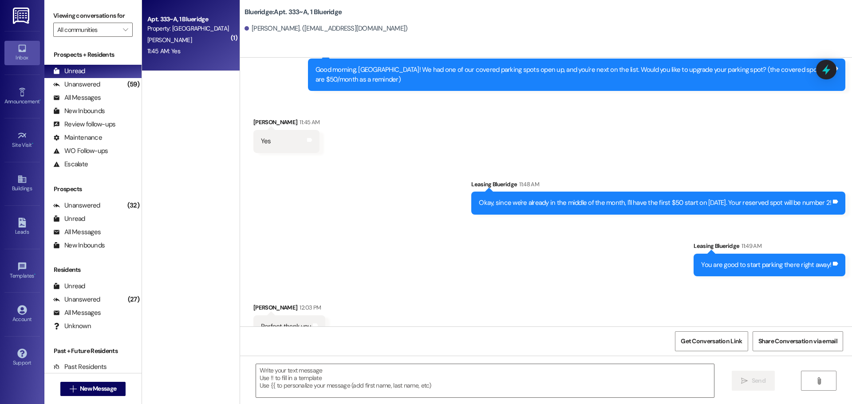
click at [750, 296] on div "Received via SMS [PERSON_NAME] 12:03 PM Perfect thank you Tags and notes" at bounding box center [546, 314] width 612 height 62
click at [100, 87] on div "Unanswered (59)" at bounding box center [92, 84] width 97 height 13
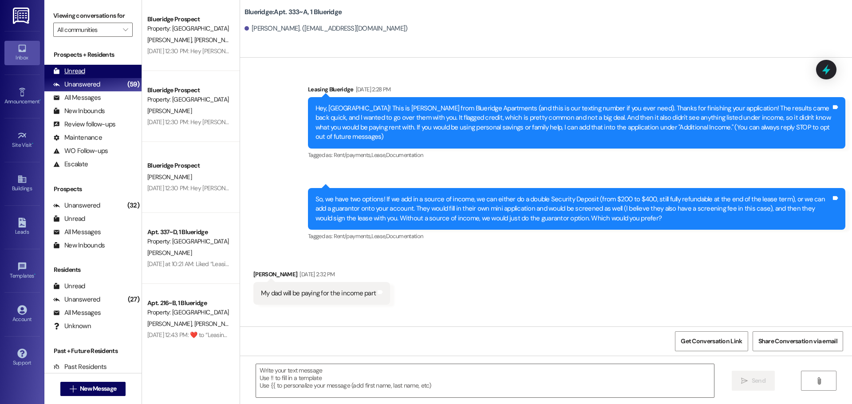
click at [96, 72] on div "Unread (0)" at bounding box center [92, 71] width 97 height 13
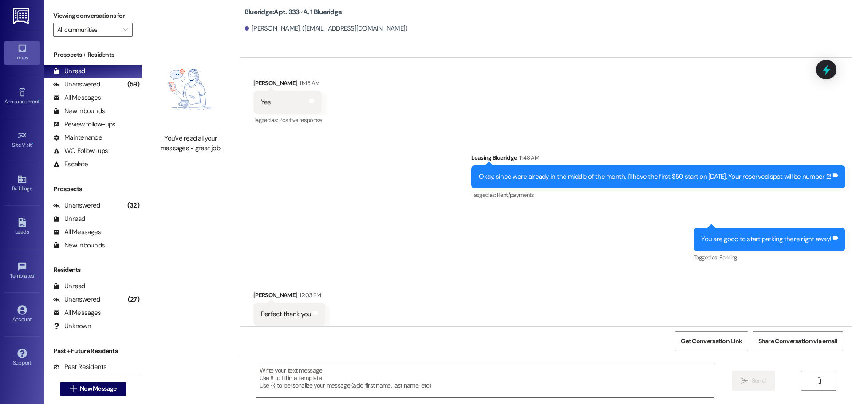
scroll to position [3768, 0]
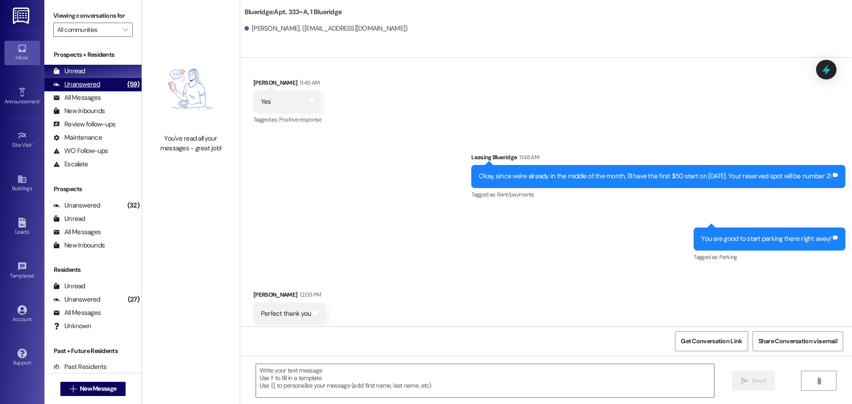
click at [125, 84] on div "(59)" at bounding box center [133, 85] width 16 height 14
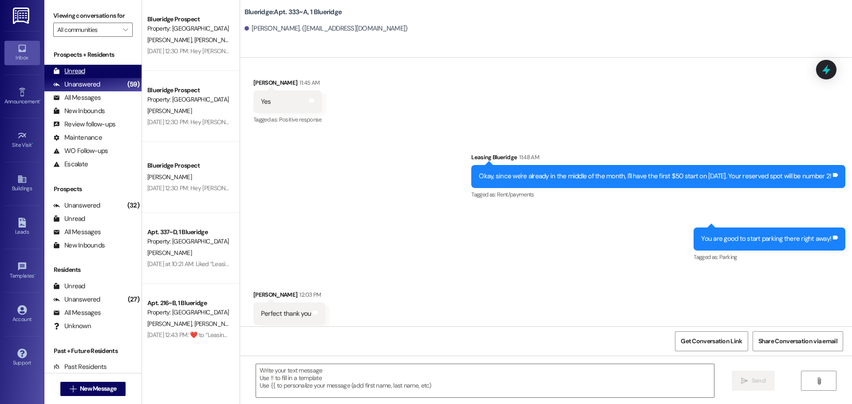
click at [106, 65] on div "Unread (0)" at bounding box center [92, 71] width 97 height 13
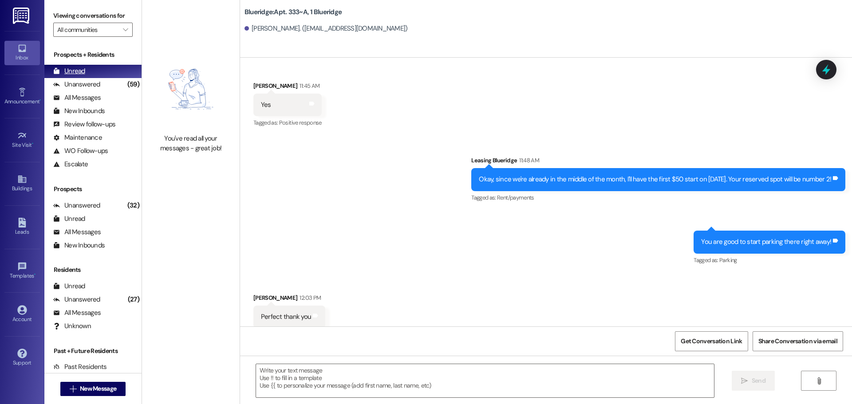
scroll to position [3768, 0]
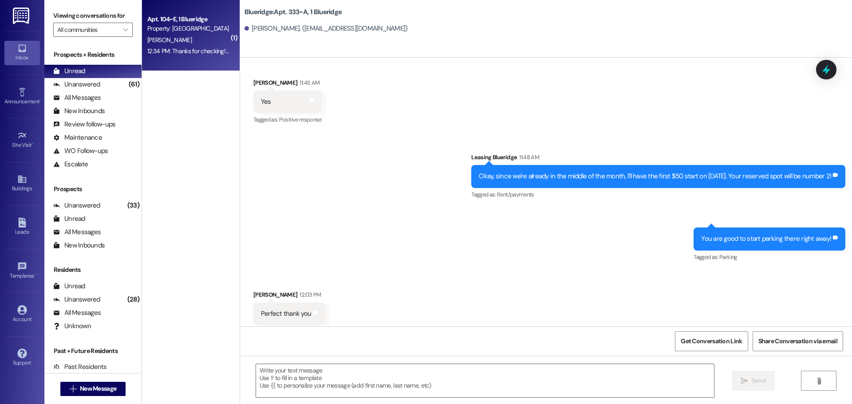
click at [201, 33] on div "Property: [GEOGRAPHIC_DATA]" at bounding box center [188, 28] width 82 height 9
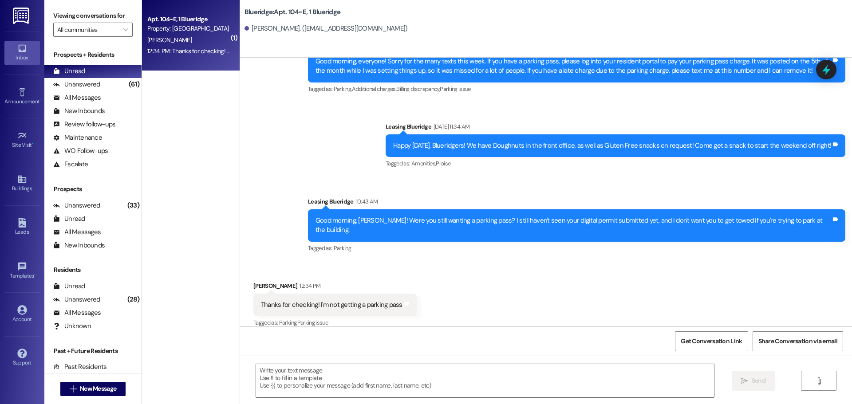
scroll to position [1237, 0]
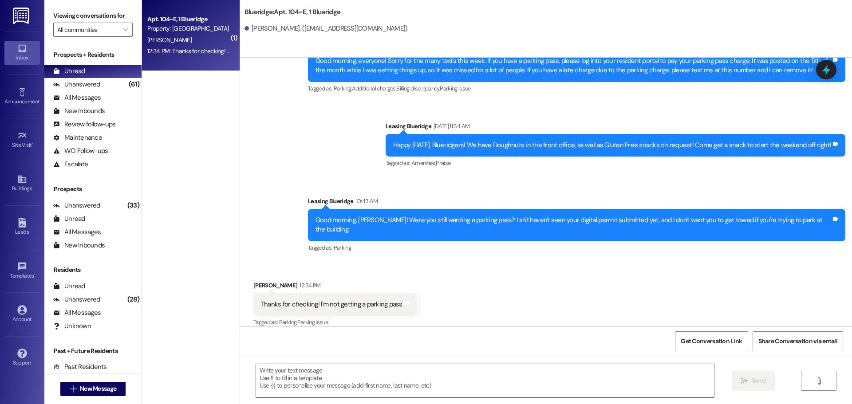
click at [423, 361] on div " Send " at bounding box center [546, 389] width 612 height 67
click at [423, 363] on div " Send " at bounding box center [546, 389] width 612 height 67
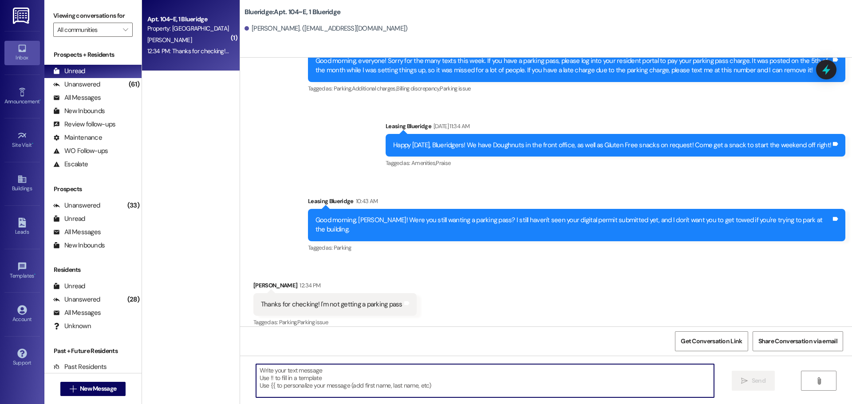
click at [417, 371] on textarea at bounding box center [485, 380] width 458 height 33
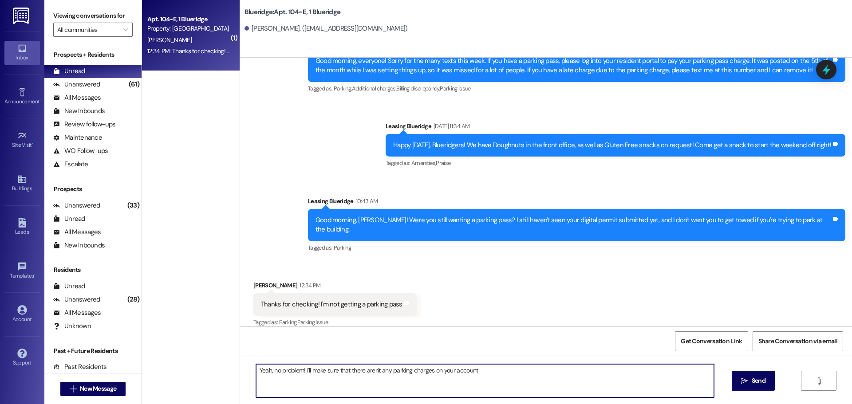
type textarea "Yeah, no problem! I'll make sure that there aren't any parking charges on your …"
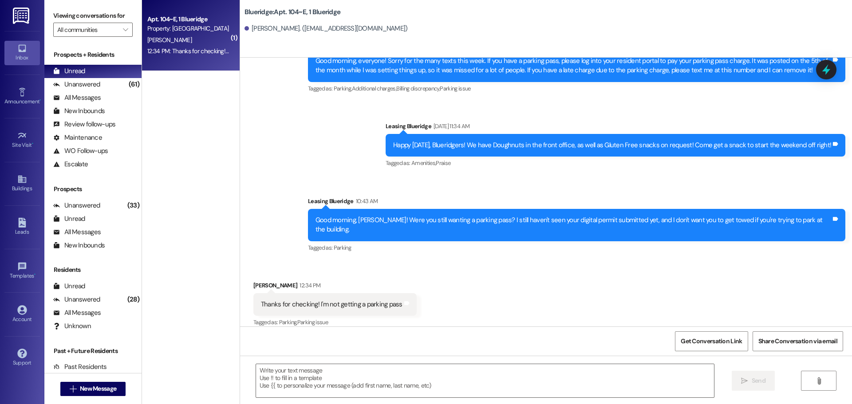
scroll to position [1300, 0]
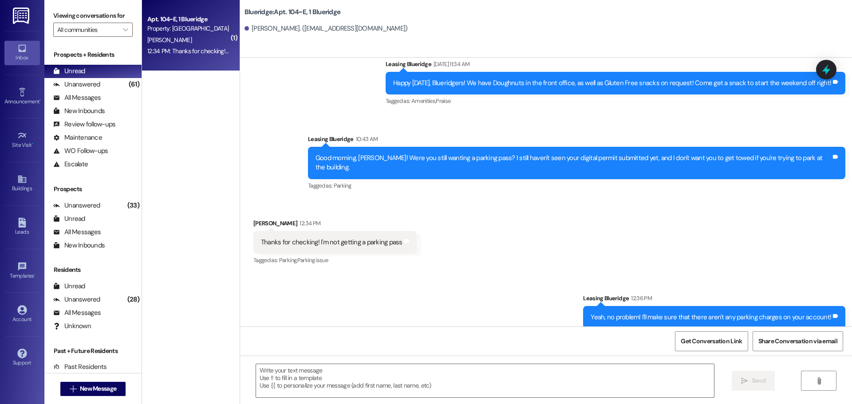
click at [563, 280] on div "Sent via SMS Leasing Blueridge 12:36 PM Yeah, no problem! I'll make sure that t…" at bounding box center [546, 305] width 612 height 62
click at [462, 240] on div "Received via SMS [PERSON_NAME] 12:34 PM Thanks for checking! I'm not getting a …" at bounding box center [546, 236] width 612 height 75
click at [529, 229] on div "Received via SMS [PERSON_NAME] 12:34 PM Thanks for checking! I'm not getting a …" at bounding box center [546, 236] width 612 height 75
click at [733, 202] on div "Received via SMS [PERSON_NAME] 12:34 PM Thanks for checking! I'm not getting a …" at bounding box center [546, 236] width 612 height 75
click at [86, 86] on div "Unanswered" at bounding box center [76, 84] width 47 height 9
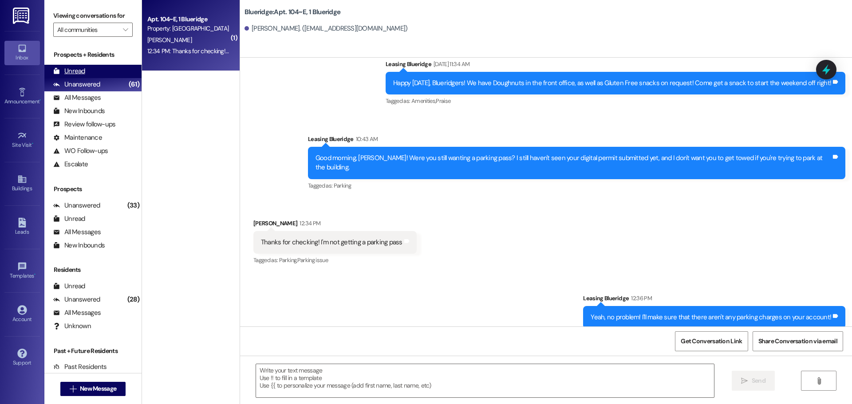
click at [92, 75] on div "Unread (0)" at bounding box center [92, 71] width 97 height 13
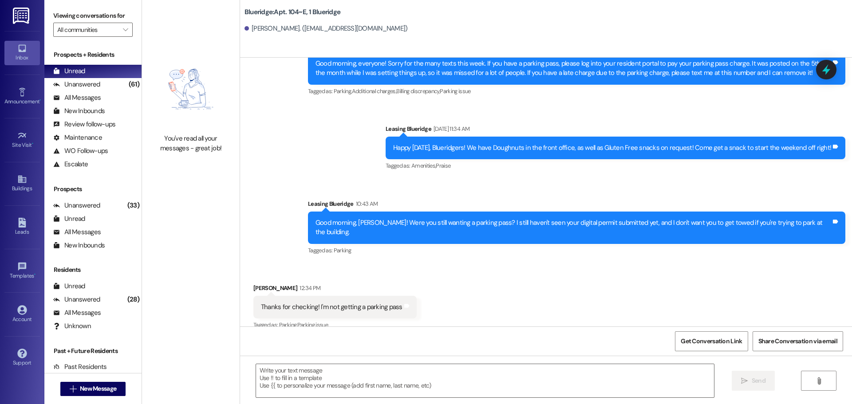
scroll to position [1237, 0]
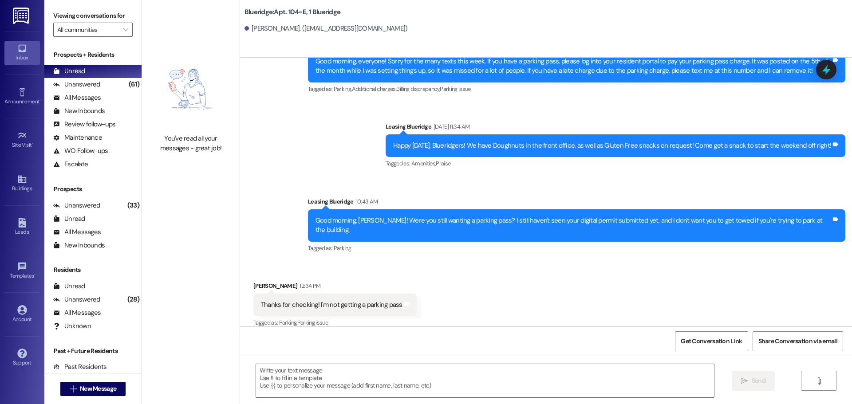
click at [627, 245] on div "Tagged as: Parking Click to highlight conversations about Parking" at bounding box center [576, 248] width 537 height 13
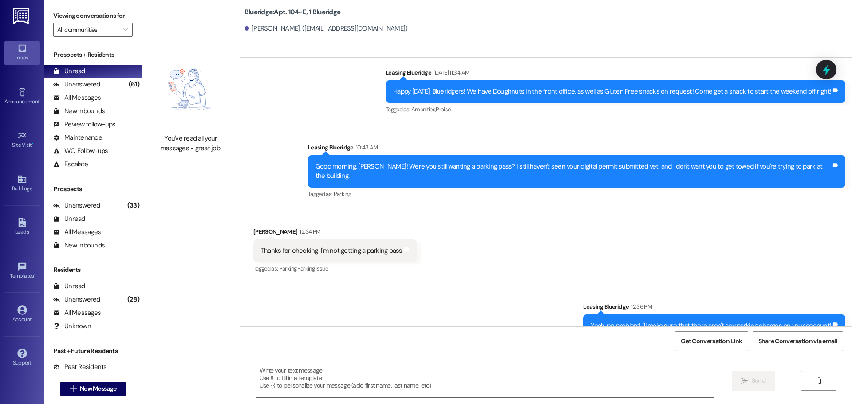
scroll to position [1312, 0]
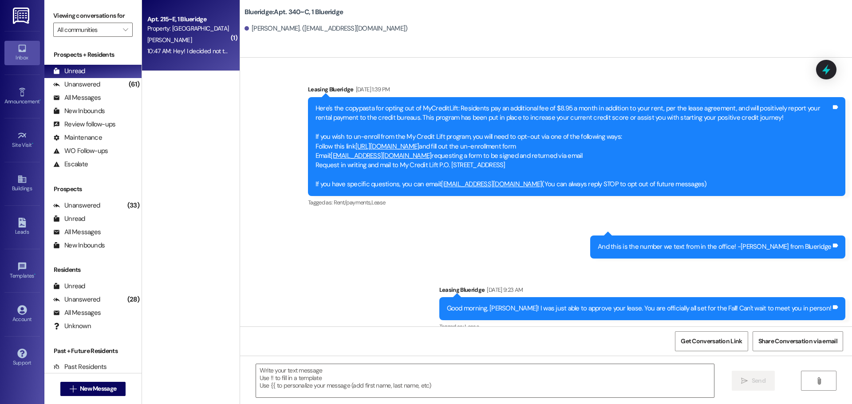
scroll to position [924, 0]
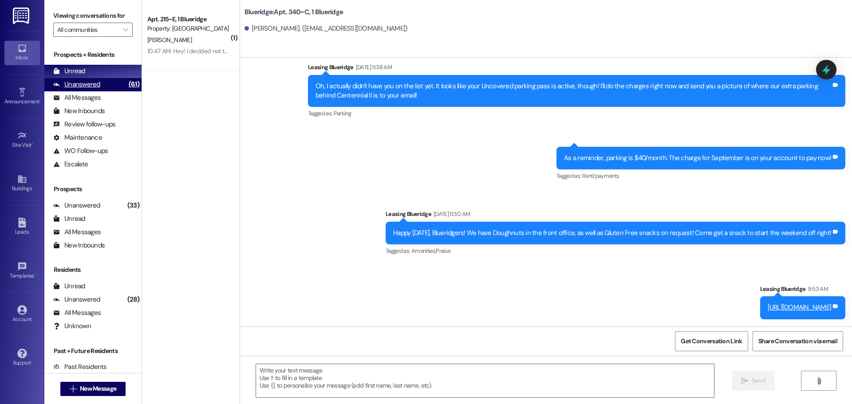
click at [90, 85] on div "Unanswered" at bounding box center [76, 84] width 47 height 9
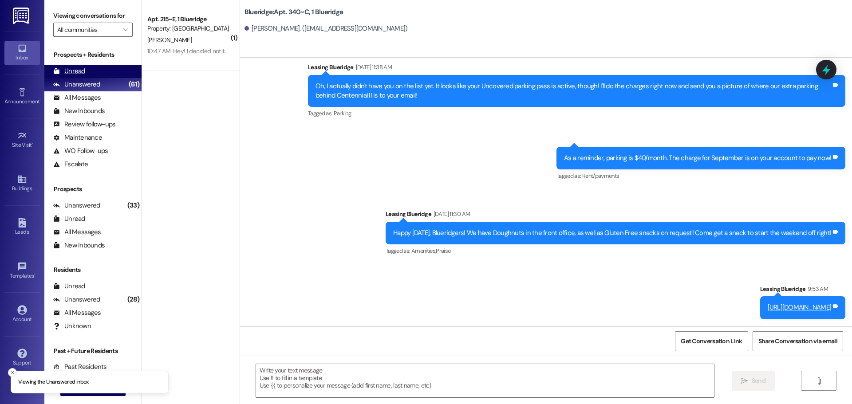
click at [91, 75] on div "Unread (0)" at bounding box center [92, 71] width 97 height 13
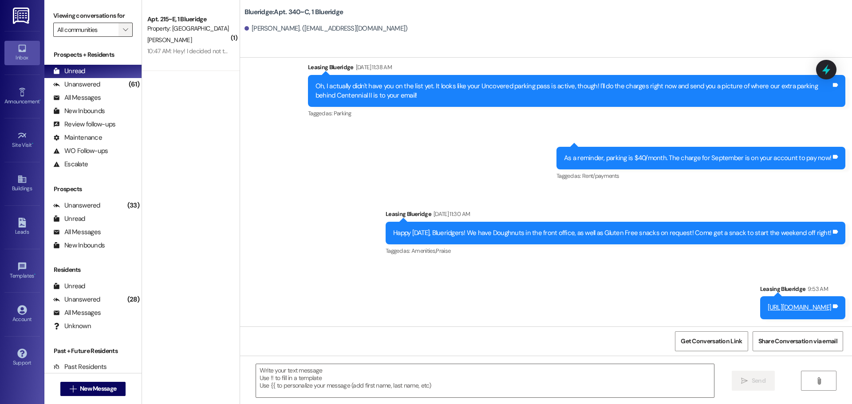
click at [123, 34] on button "" at bounding box center [126, 30] width 14 height 14
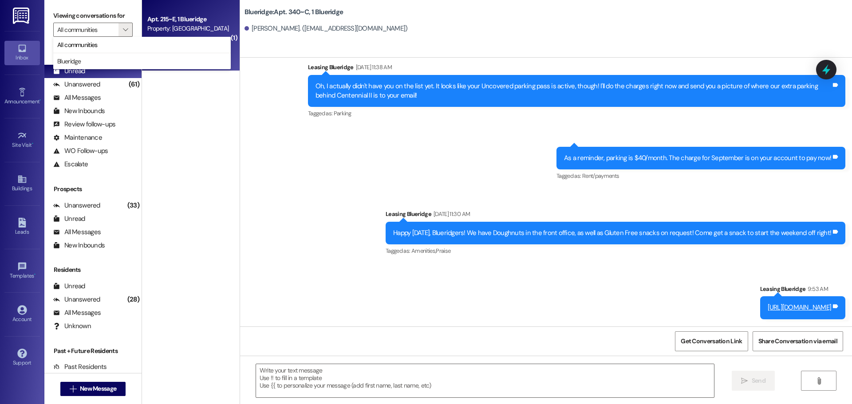
click at [169, 35] on div "A. Essig" at bounding box center [188, 40] width 84 height 11
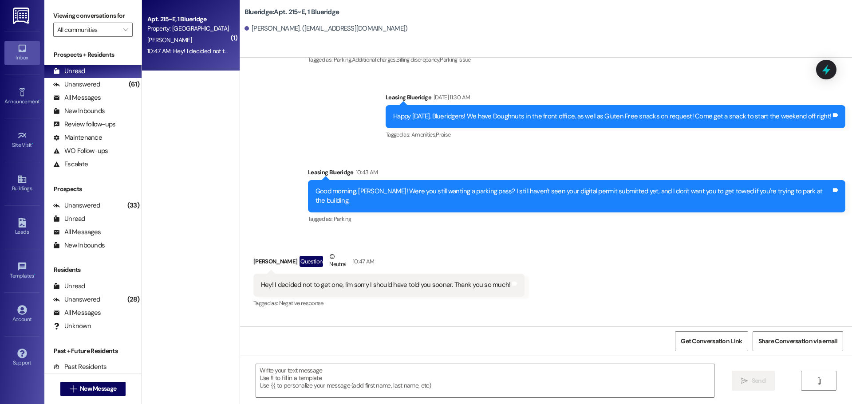
scroll to position [774, 0]
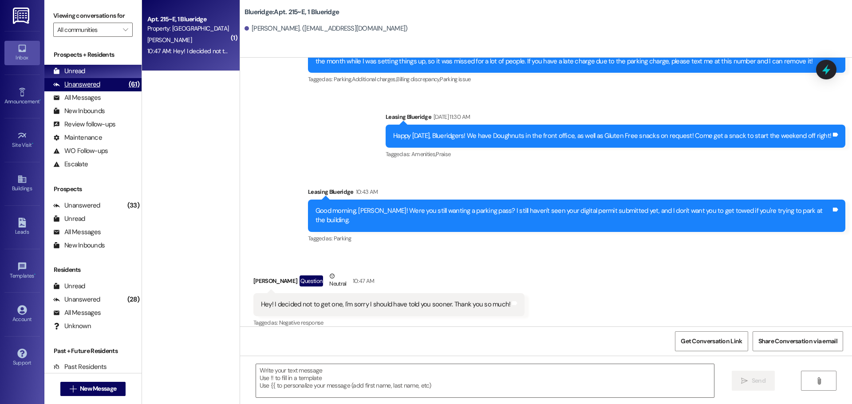
click at [105, 88] on div "Unanswered (61)" at bounding box center [92, 84] width 97 height 13
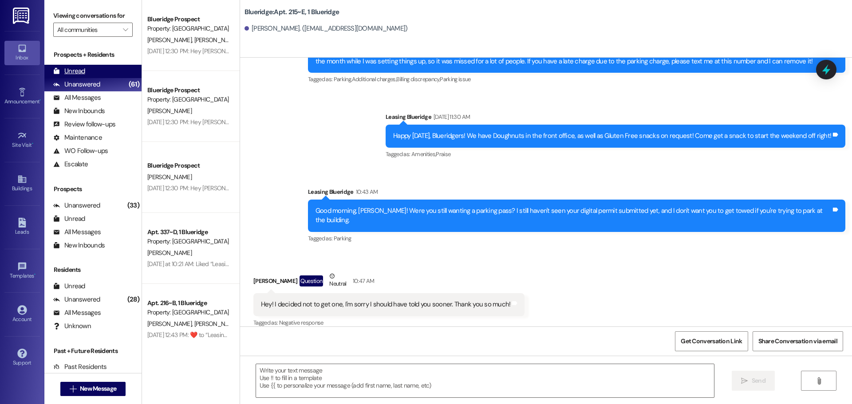
click at [103, 71] on div "Unread (0)" at bounding box center [92, 71] width 97 height 13
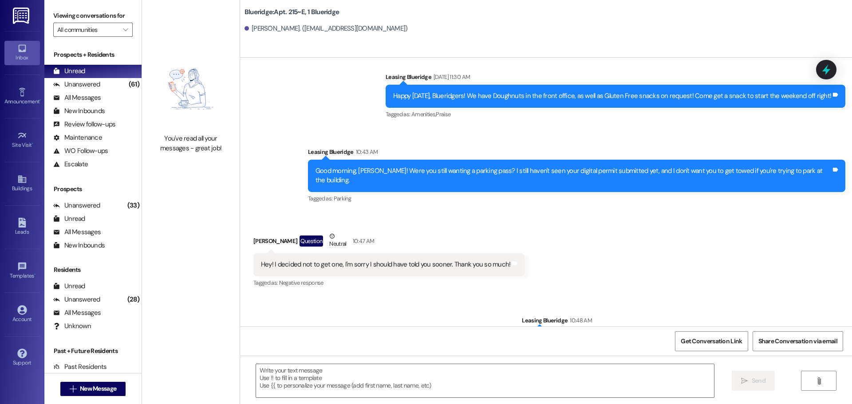
scroll to position [849, 0]
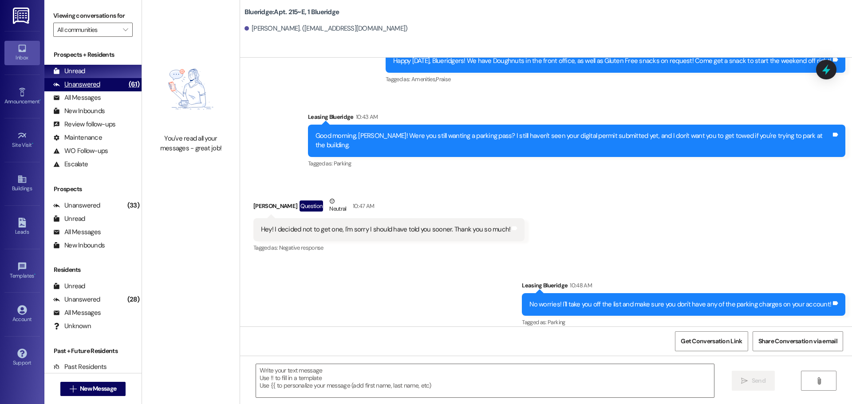
click at [93, 83] on div "Unanswered" at bounding box center [76, 84] width 47 height 9
click at [94, 71] on div "Unread (0)" at bounding box center [92, 71] width 97 height 13
click at [542, 220] on div "Received via SMS [PERSON_NAME] Question Neutral 10:47 AM Hey! I decided not to …" at bounding box center [546, 219] width 612 height 84
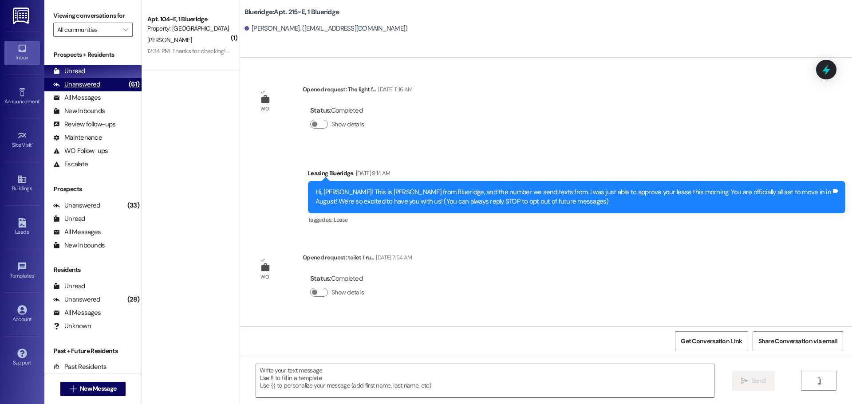
scroll to position [849, 0]
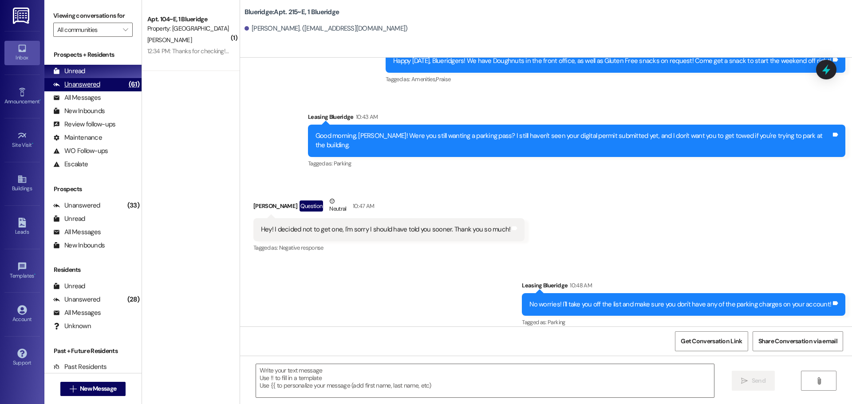
click at [114, 81] on div "Unanswered (61)" at bounding box center [92, 84] width 97 height 13
click at [111, 67] on div "Unread (0)" at bounding box center [92, 71] width 97 height 13
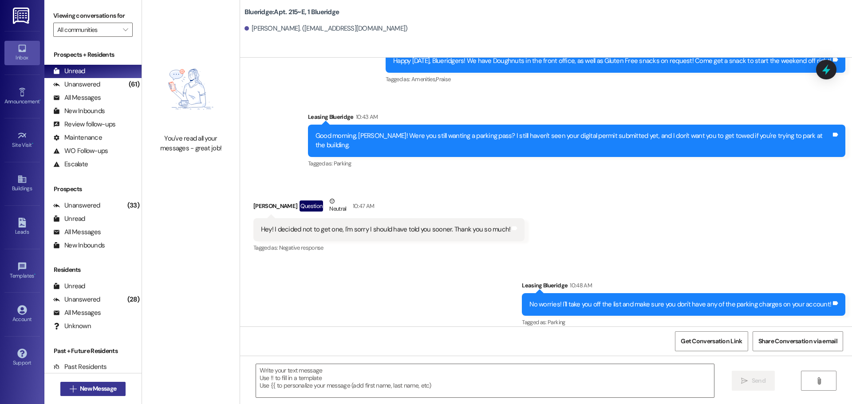
click at [97, 391] on span "New Message" at bounding box center [98, 388] width 36 height 9
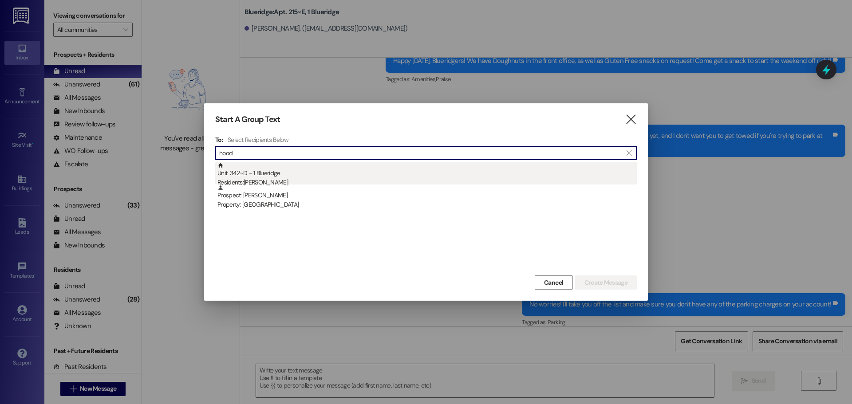
type input "hood"
click at [257, 180] on div "Residents: Myles Hood" at bounding box center [426, 182] width 419 height 9
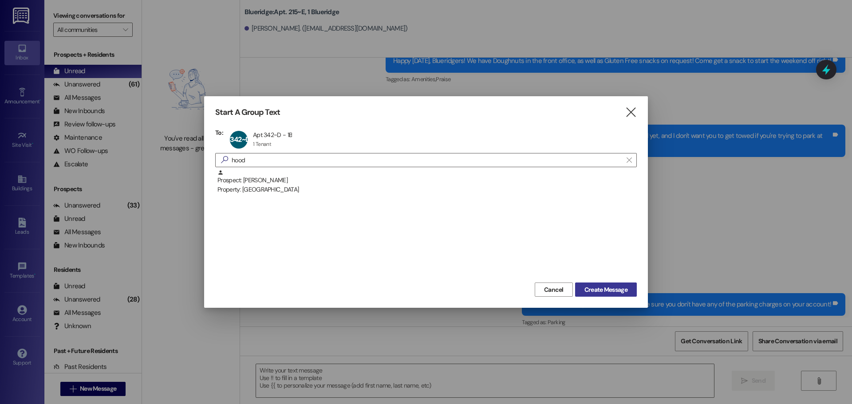
click at [624, 288] on span "Create Message" at bounding box center [606, 289] width 43 height 9
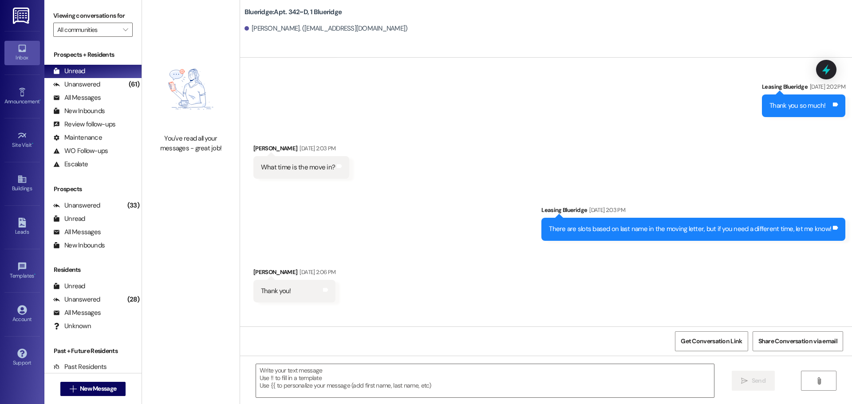
scroll to position [799, 0]
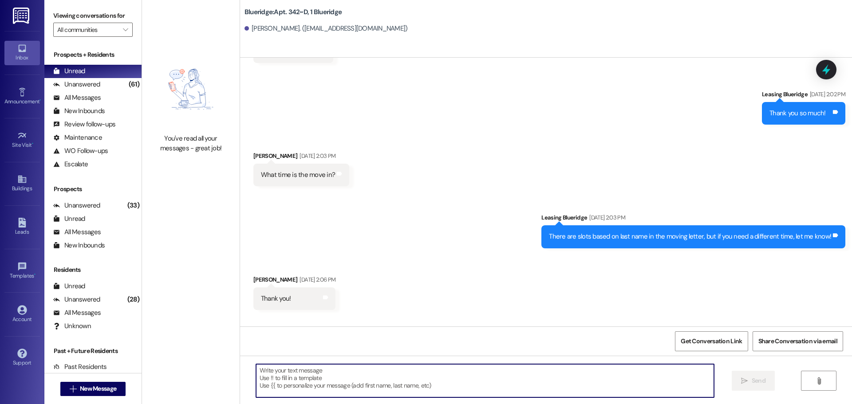
click at [540, 383] on textarea at bounding box center [485, 380] width 458 height 33
paste textarea "I'll run you through the whole process. The first thing to know is that you are…"
type textarea "I'll run you through the whole process. The first thing to know is that you are…"
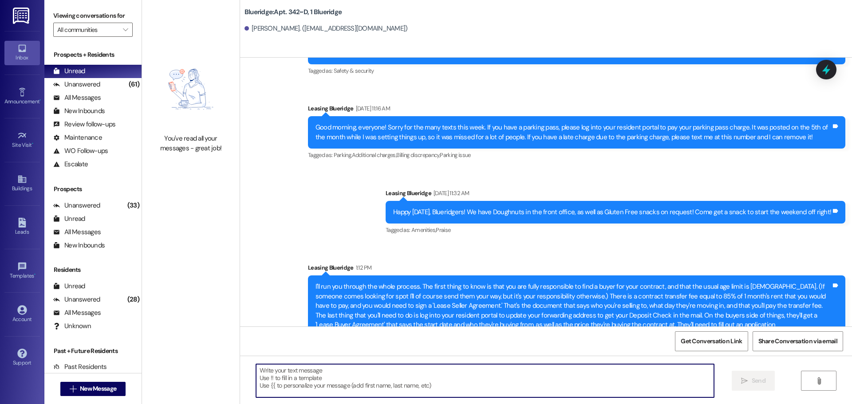
scroll to position [1477, 0]
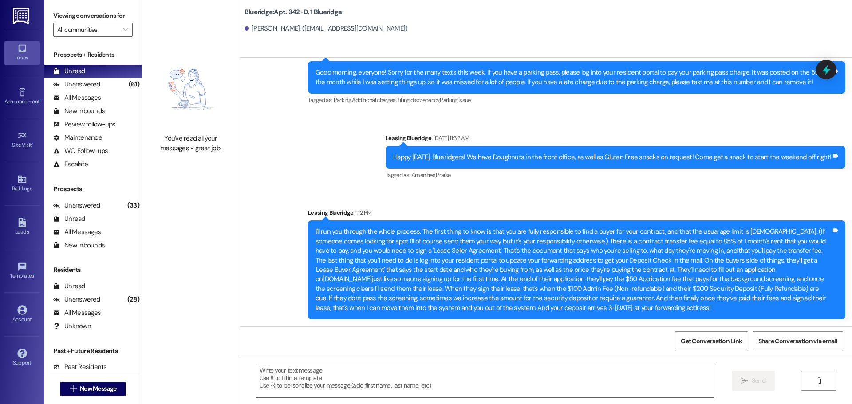
click at [673, 188] on div "Announcement, sent via SMS Leasing Blueridge Sep 12, 2025 at 11:32 AM Happy Fri…" at bounding box center [615, 158] width 473 height 62
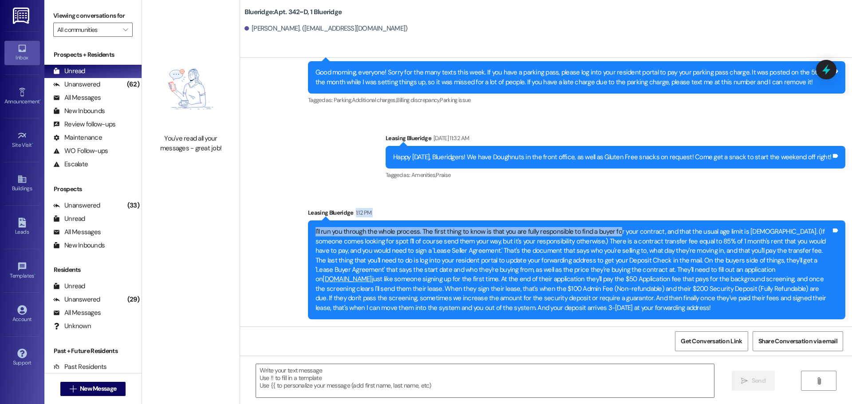
drag, startPoint x: 612, startPoint y: 217, endPoint x: 608, endPoint y: 221, distance: 5.3
click at [608, 221] on div "Leasing Blueridge 1:12 PM I'll run you through the whole process. The first thi…" at bounding box center [576, 263] width 537 height 111
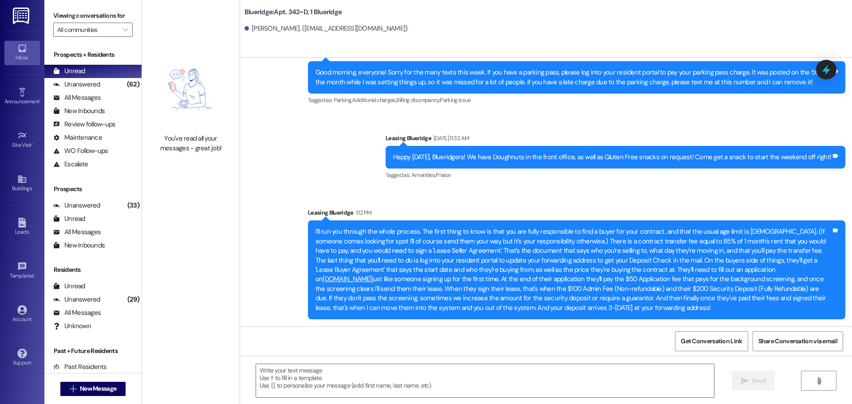
click at [628, 186] on div "Announcement, sent via SMS Leasing Blueridge Sep 12, 2025 at 11:32 AM Happy Fri…" at bounding box center [615, 158] width 473 height 62
click at [628, 188] on div "Announcement, sent via SMS Leasing Blueridge Sep 12, 2025 at 11:32 AM Happy Fri…" at bounding box center [615, 158] width 473 height 62
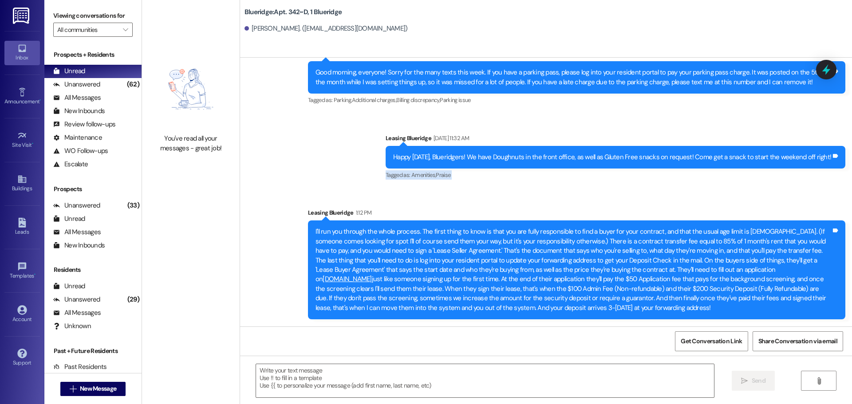
click at [628, 188] on div "Announcement, sent via SMS Leasing Blueridge Sep 12, 2025 at 11:32 AM Happy Fri…" at bounding box center [615, 158] width 473 height 62
click at [627, 188] on div "Announcement, sent via SMS Leasing Blueridge Sep 12, 2025 at 11:32 AM Happy Fri…" at bounding box center [615, 158] width 473 height 62
click at [625, 190] on div "Announcement, sent via SMS Leasing Blueridge Sep 04, 2025 at 3:52 PM Good eveni…" at bounding box center [546, 13] width 612 height 625
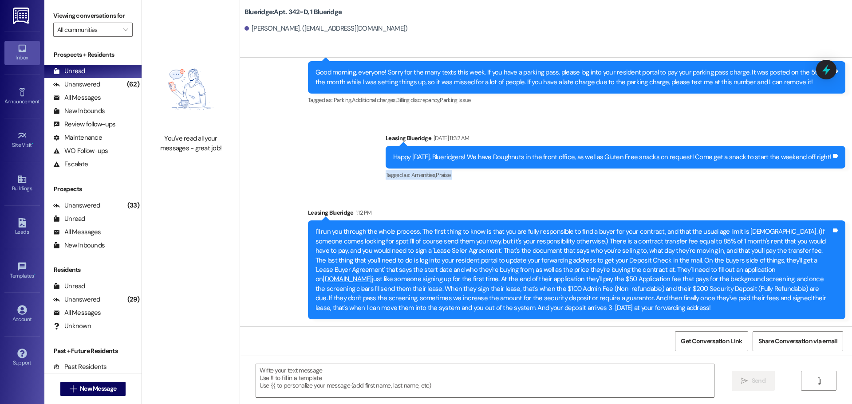
click at [625, 190] on div "Announcement, sent via SMS Leasing Blueridge Sep 04, 2025 at 3:52 PM Good eveni…" at bounding box center [546, 13] width 612 height 625
click at [624, 190] on div "Announcement, sent via SMS Leasing Blueridge Sep 04, 2025 at 3:52 PM Good eveni…" at bounding box center [546, 13] width 612 height 625
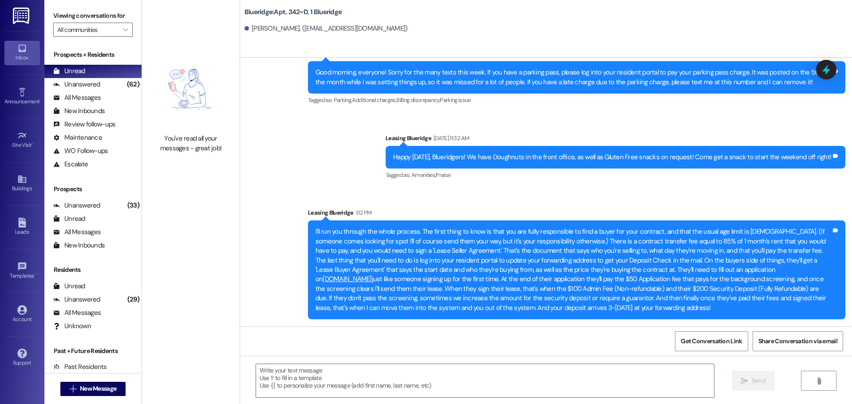
click at [631, 200] on div "Announcement, sent via SMS Leasing Blueridge Sep 04, 2025 at 3:52 PM Good eveni…" at bounding box center [546, 13] width 612 height 625
click at [721, 185] on div "Announcement, sent via SMS Leasing Blueridge Sep 12, 2025 at 11:32 AM Happy Fri…" at bounding box center [615, 158] width 473 height 62
click at [640, 197] on div "Announcement, sent via SMS Leasing Blueridge Sep 04, 2025 at 3:52 PM Good eveni…" at bounding box center [546, 13] width 612 height 625
click at [719, 125] on div "Announcement, sent via SMS Leasing Blueridge Sep 04, 2025 at 3:52 PM Good eveni…" at bounding box center [546, 13] width 612 height 625
